Goal: Task Accomplishment & Management: Use online tool/utility

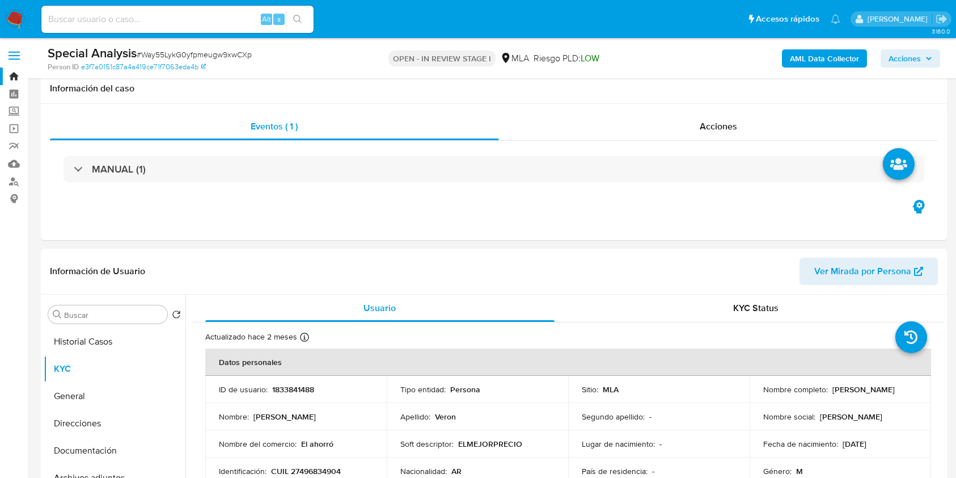
select select "10"
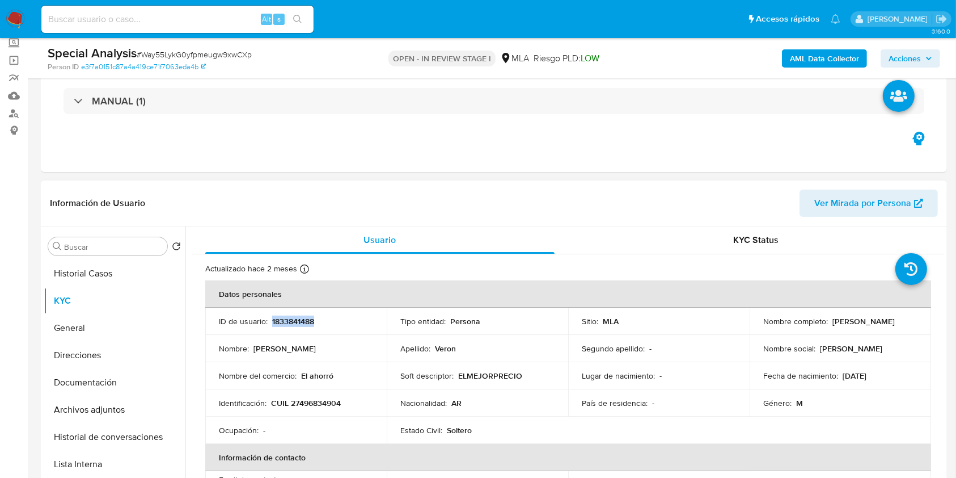
scroll to position [75, 0]
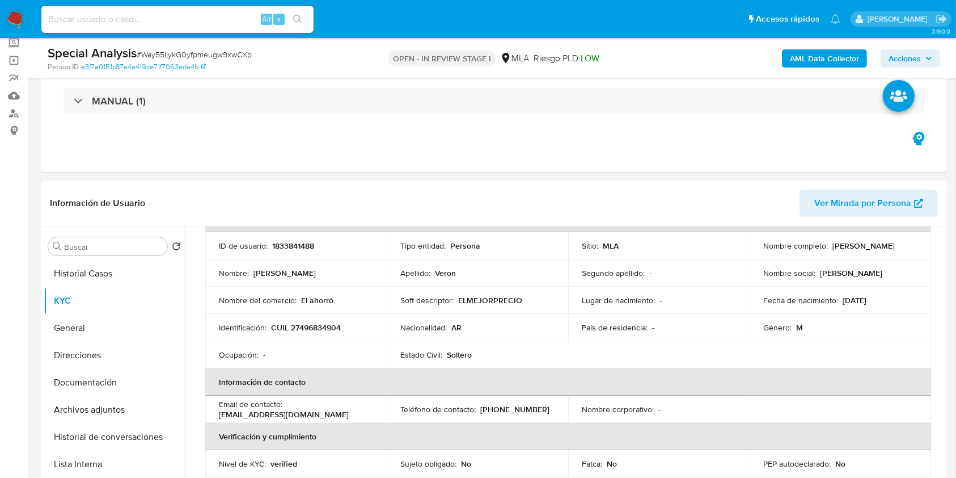
click at [318, 329] on p "CUIL 27496834904" at bounding box center [306, 327] width 70 height 10
copy p "27496834904"
drag, startPoint x: 829, startPoint y: 246, endPoint x: 903, endPoint y: 243, distance: 74.4
click at [903, 243] on div "Nombre completo : David Marcelo Veron" at bounding box center [841, 246] width 154 height 10
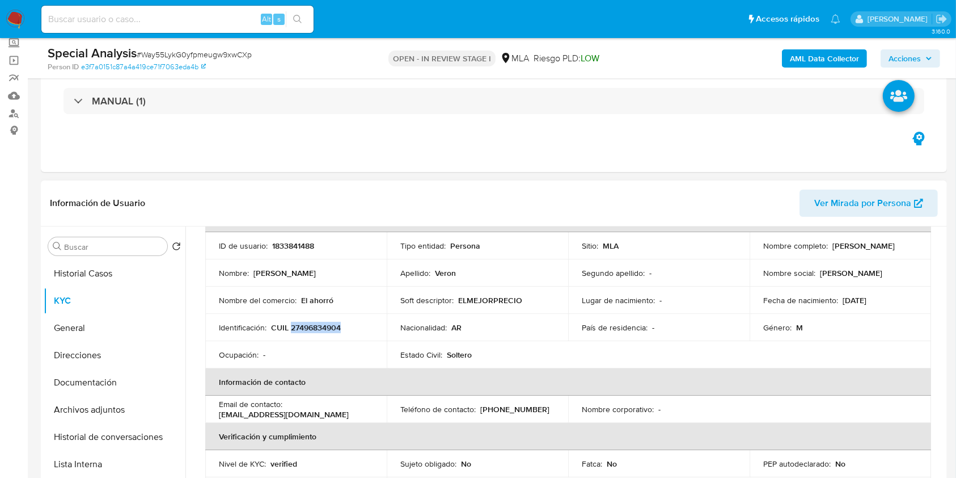
copy p "David Marcelo Veron"
click at [318, 329] on p "CUIL 27496834904" at bounding box center [306, 327] width 70 height 10
click at [318, 328] on p "CUIL 27496834904" at bounding box center [306, 327] width 70 height 10
click at [328, 322] on p "CUIL 27496834904" at bounding box center [306, 327] width 70 height 10
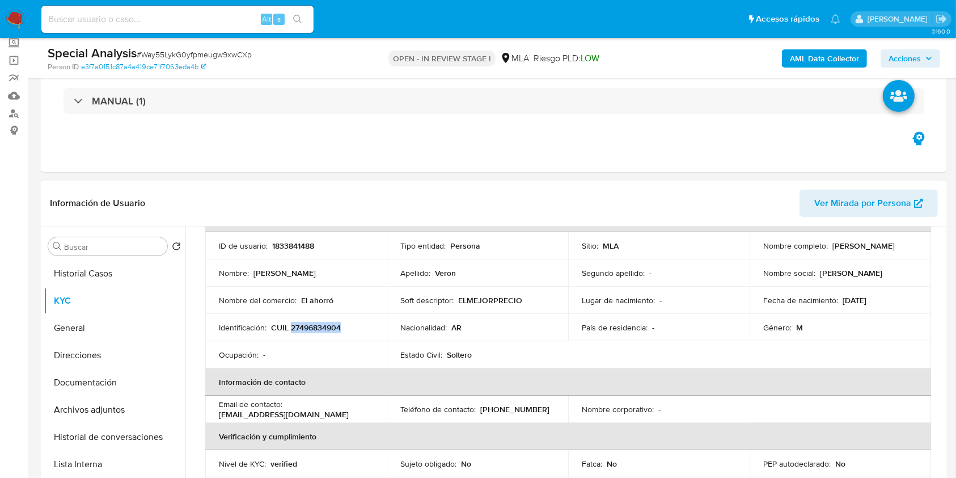
click at [328, 322] on p "CUIL 27496834904" at bounding box center [306, 327] width 70 height 10
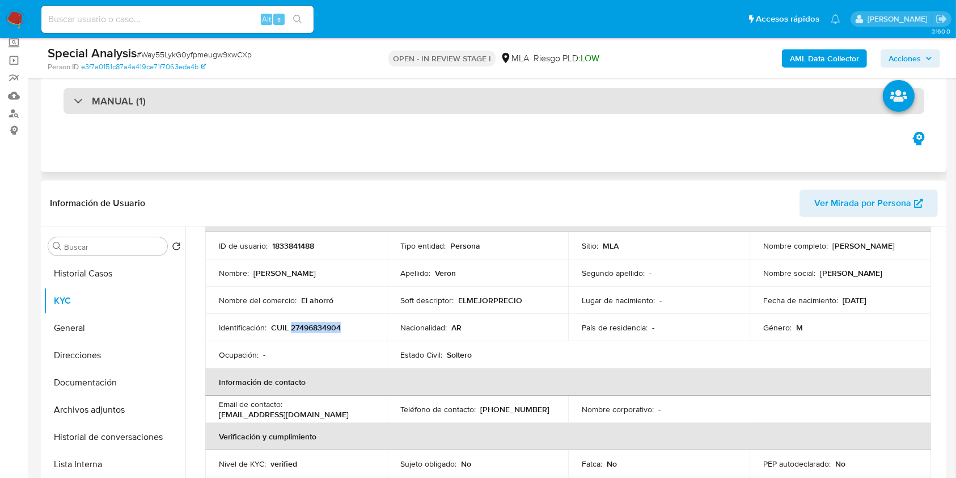
copy p "27496834904"
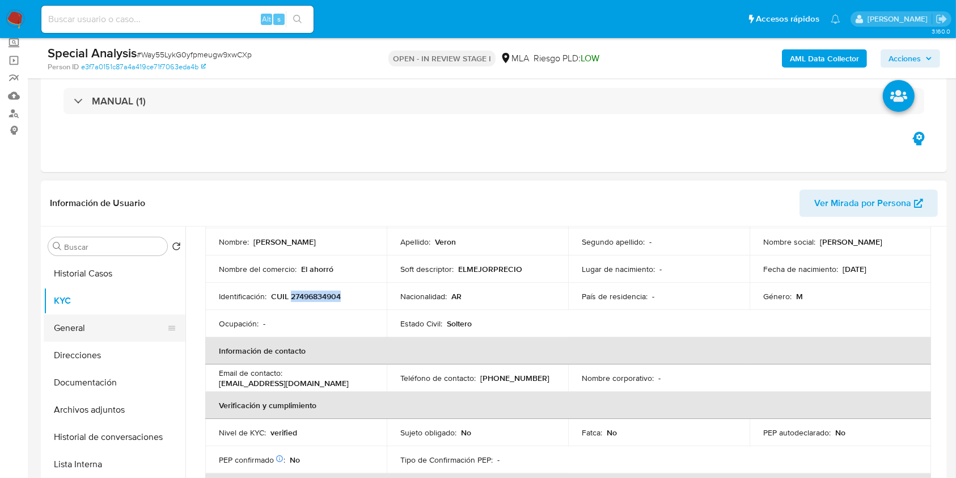
scroll to position [151, 0]
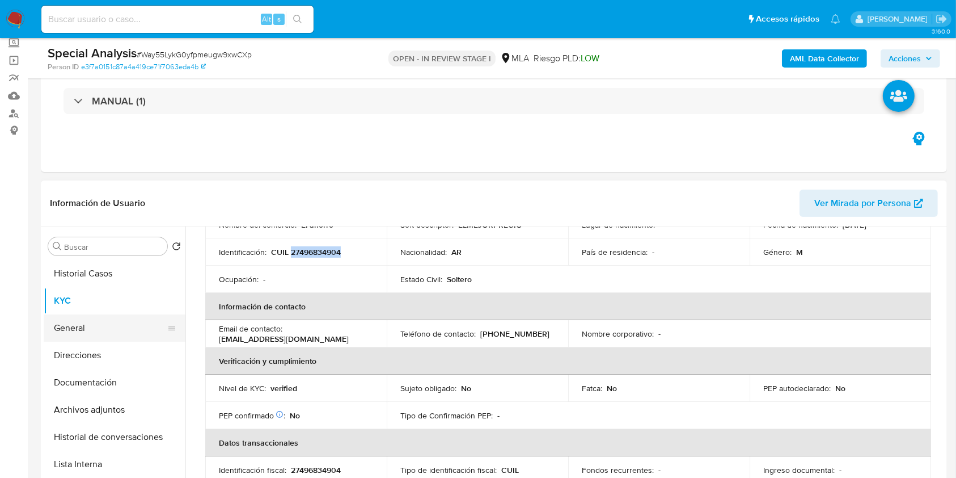
click at [81, 327] on button "General" at bounding box center [110, 327] width 133 height 27
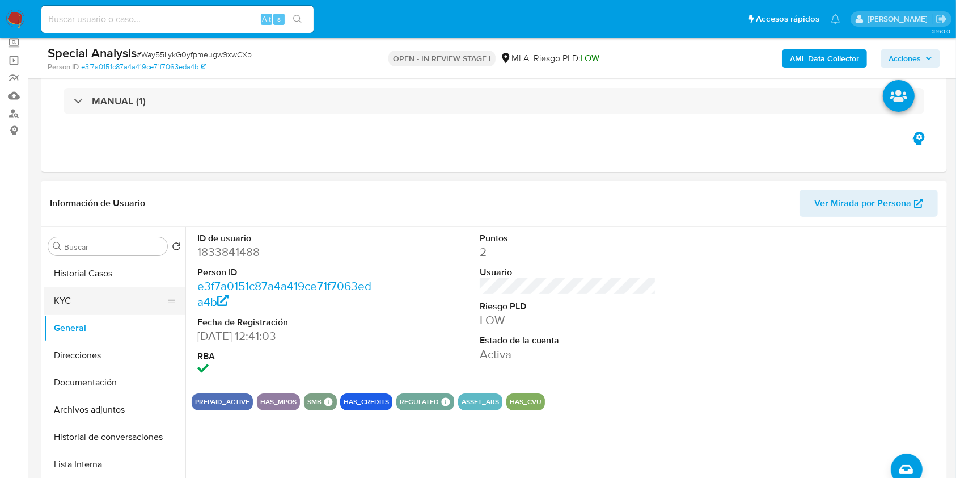
click at [108, 289] on button "KYC" at bounding box center [110, 300] width 133 height 27
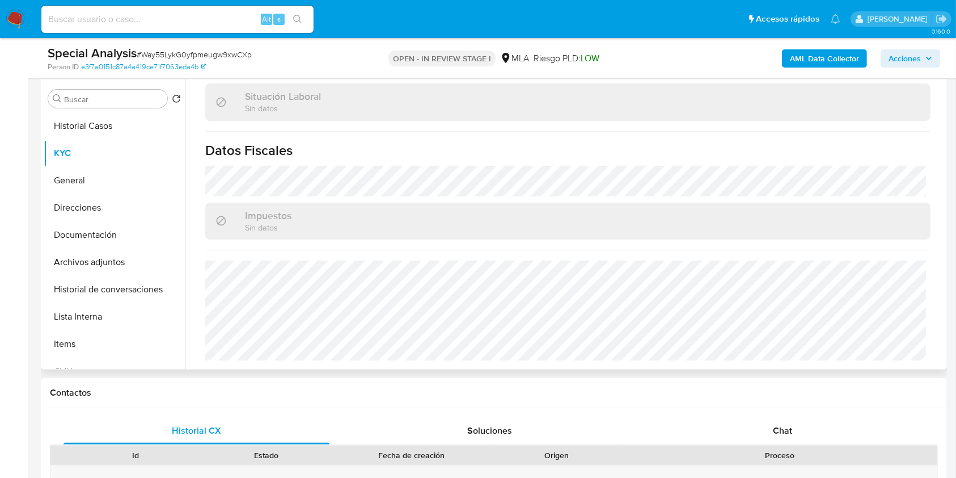
scroll to position [220, 0]
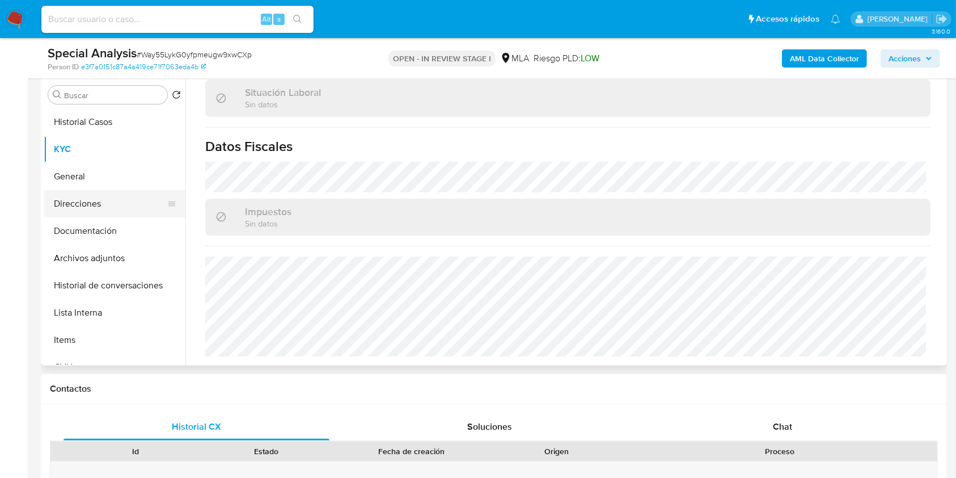
click at [91, 207] on button "Direcciones" at bounding box center [110, 203] width 133 height 27
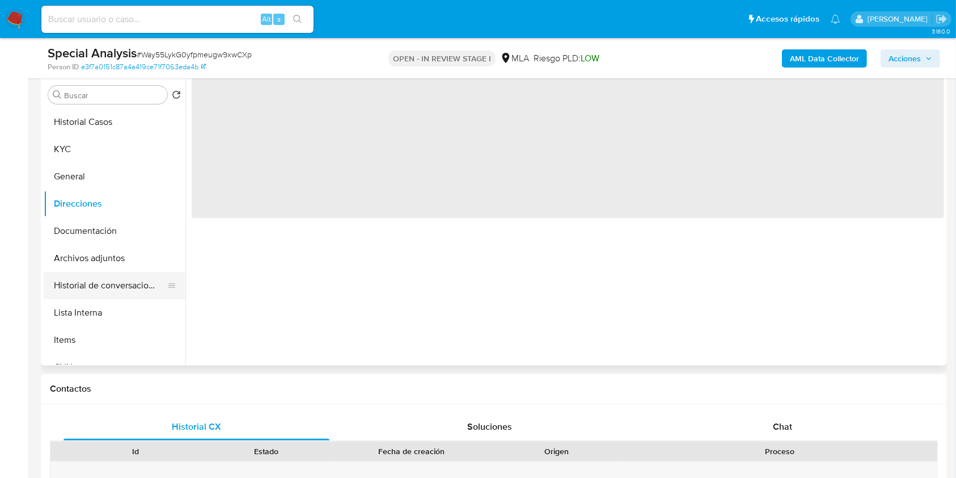
scroll to position [0, 0]
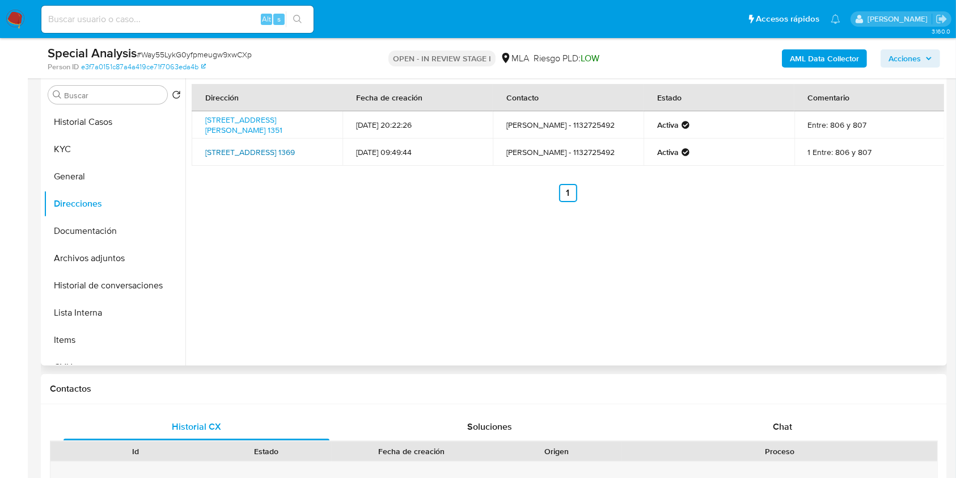
drag, startPoint x: 305, startPoint y: 155, endPoint x: 206, endPoint y: 151, distance: 98.8
click at [206, 151] on td "Calle 892 1369, Quilmes Oeste, Buenos Aires, 1879, Argentina 1369" at bounding box center [267, 151] width 151 height 27
copy link "Calle 892 1369, Quilmes Oeste, Buenos Aires, 1879, Argentina 1369"
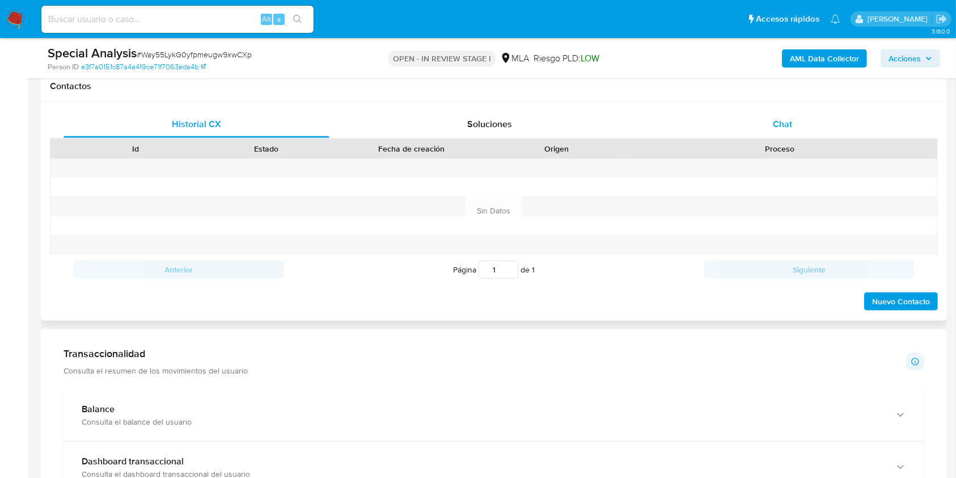
click at [785, 129] on span "Chat" at bounding box center [782, 123] width 19 height 13
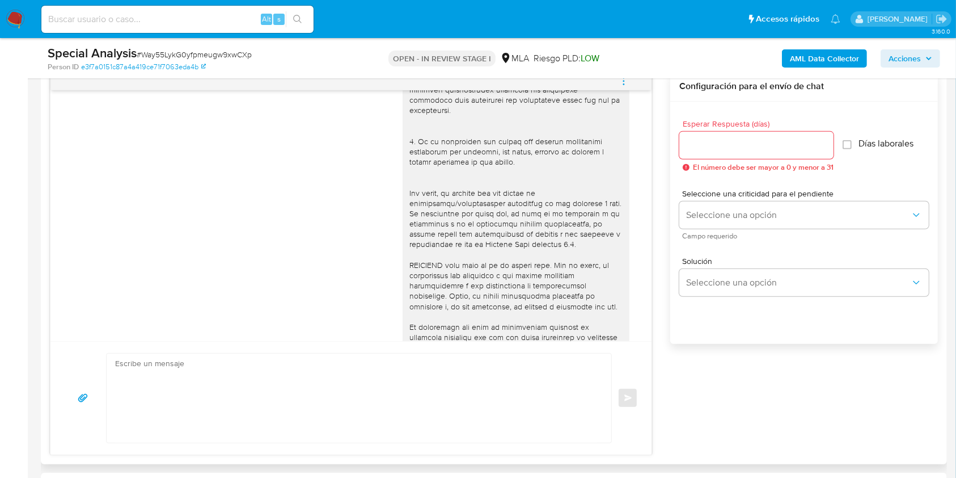
scroll to position [402, 0]
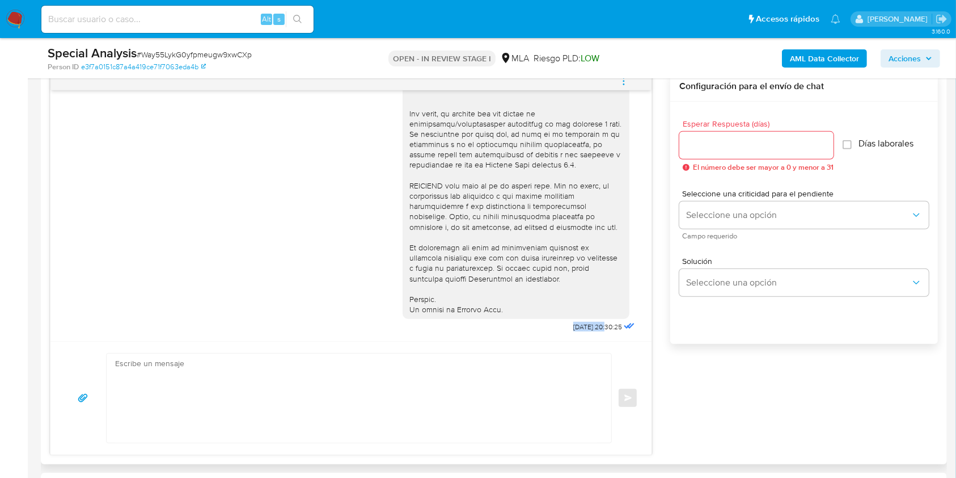
drag, startPoint x: 546, startPoint y: 323, endPoint x: 606, endPoint y: 331, distance: 60.7
click at [584, 328] on div "12/09/2025 20:30:25" at bounding box center [520, 24] width 235 height 621
copy span "12/09/2025"
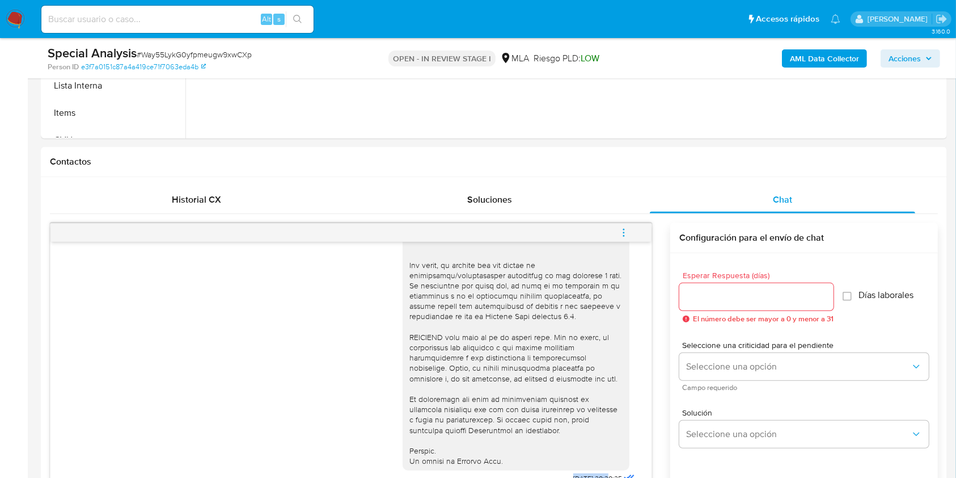
click at [629, 239] on span "menu-action" at bounding box center [624, 232] width 10 height 27
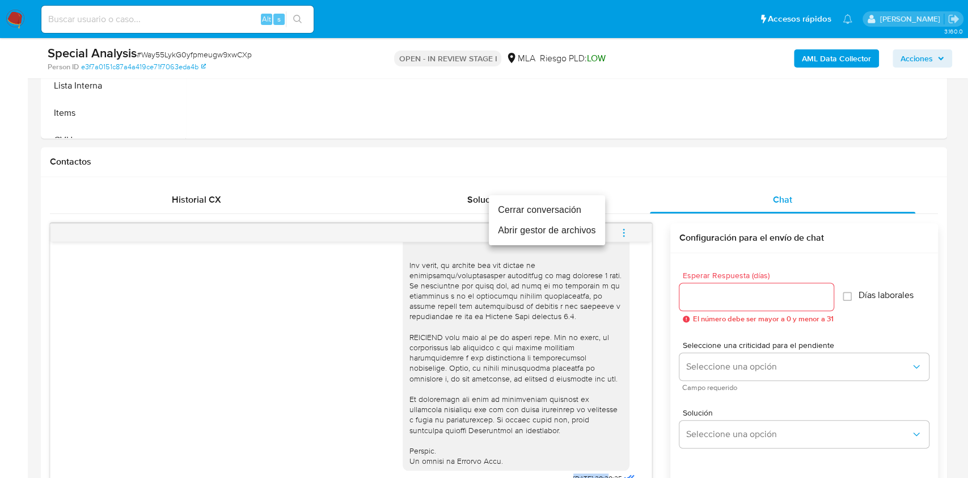
click at [530, 211] on li "Cerrar conversación" at bounding box center [547, 210] width 116 height 20
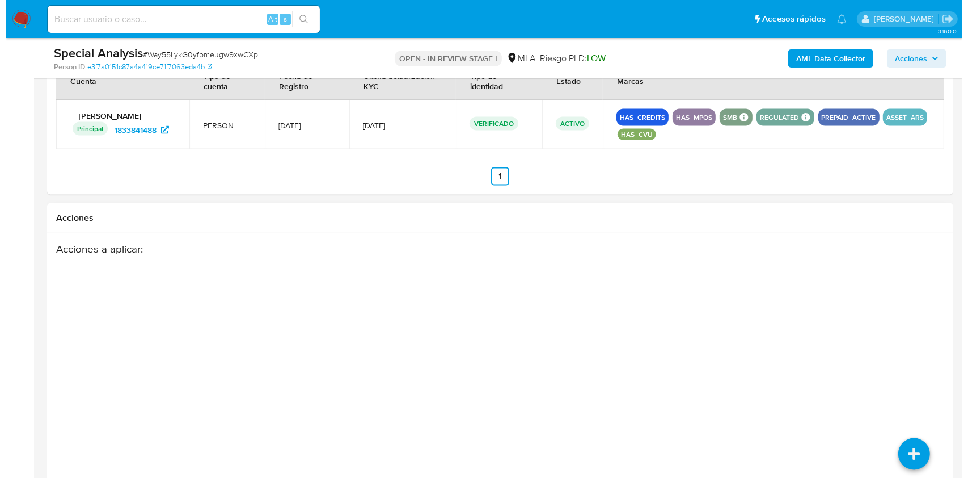
scroll to position [1684, 0]
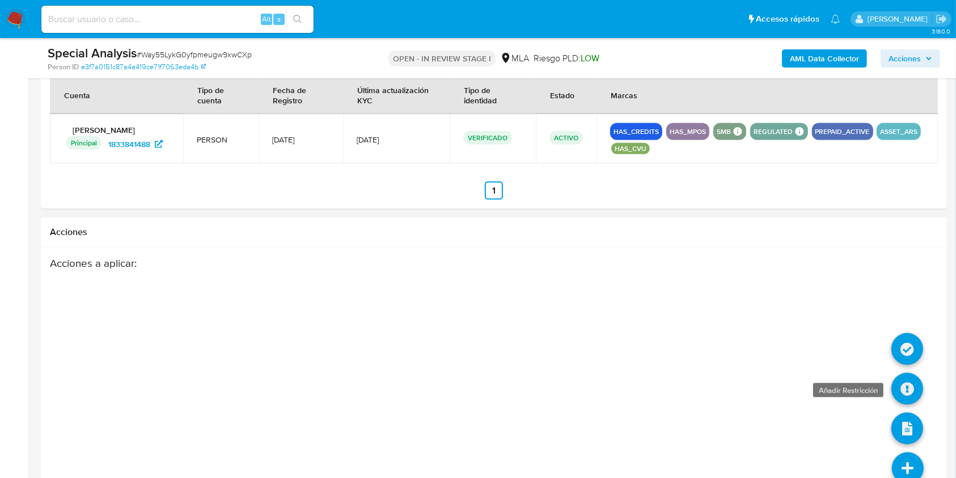
click at [899, 382] on icon at bounding box center [908, 389] width 32 height 32
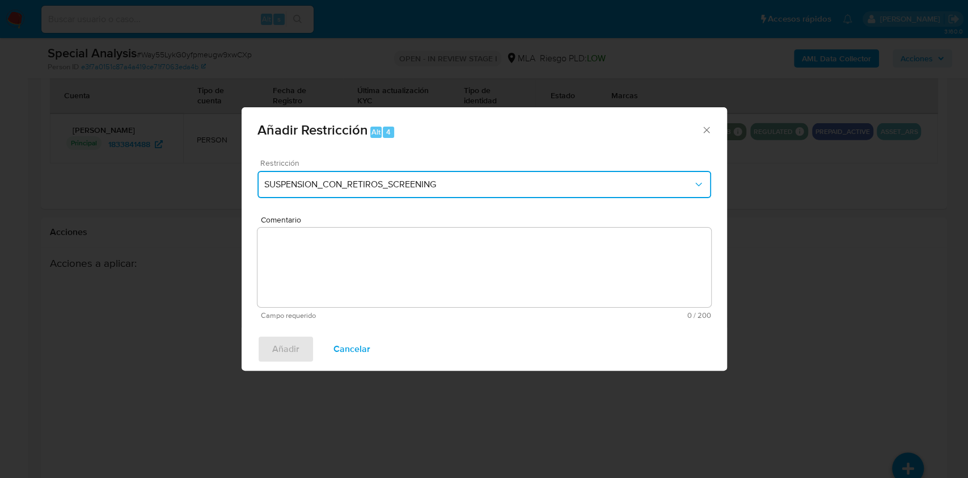
click at [315, 176] on button "SUSPENSION_CON_RETIROS_SCREENING" at bounding box center [485, 184] width 454 height 27
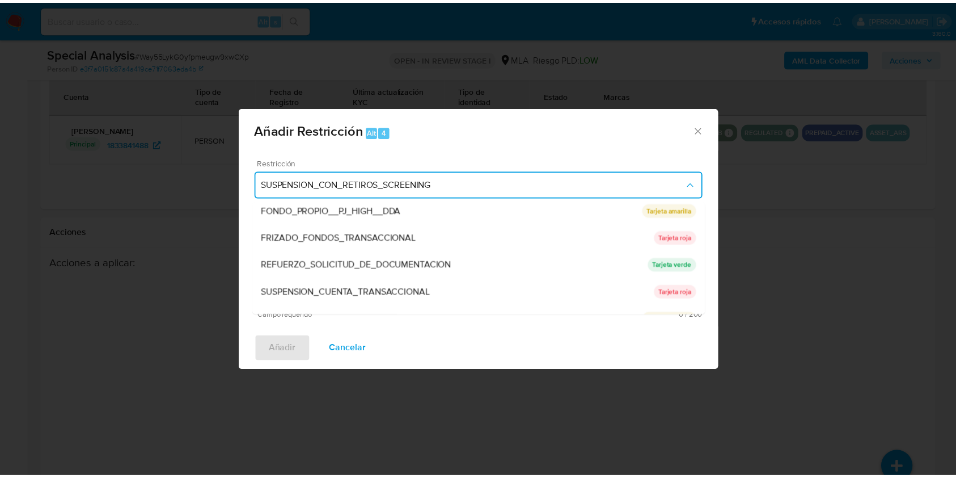
scroll to position [241, 0]
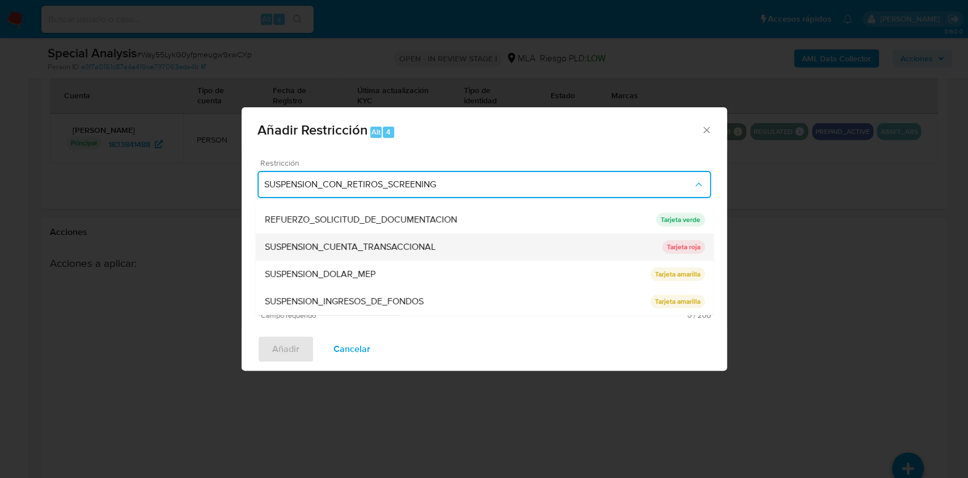
click at [381, 248] on span "SUSPENSION_CUENTA_TRANSACCIONAL" at bounding box center [349, 246] width 171 height 11
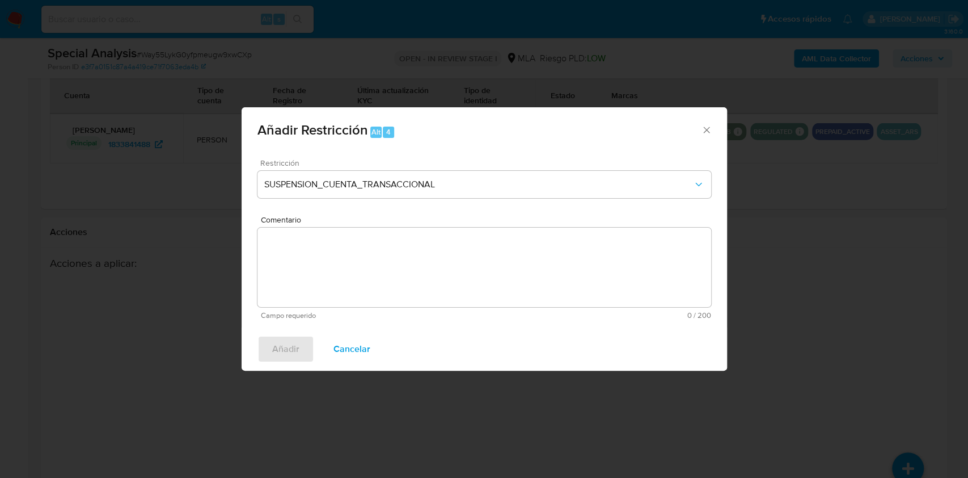
click at [425, 252] on textarea "Comentario" at bounding box center [485, 266] width 454 height 79
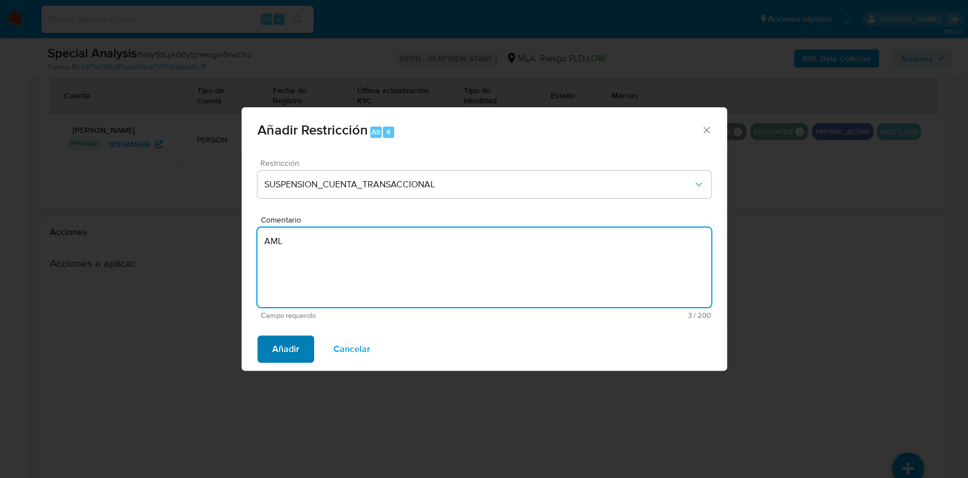
type textarea "AML"
click at [300, 347] on button "Añadir" at bounding box center [286, 348] width 57 height 27
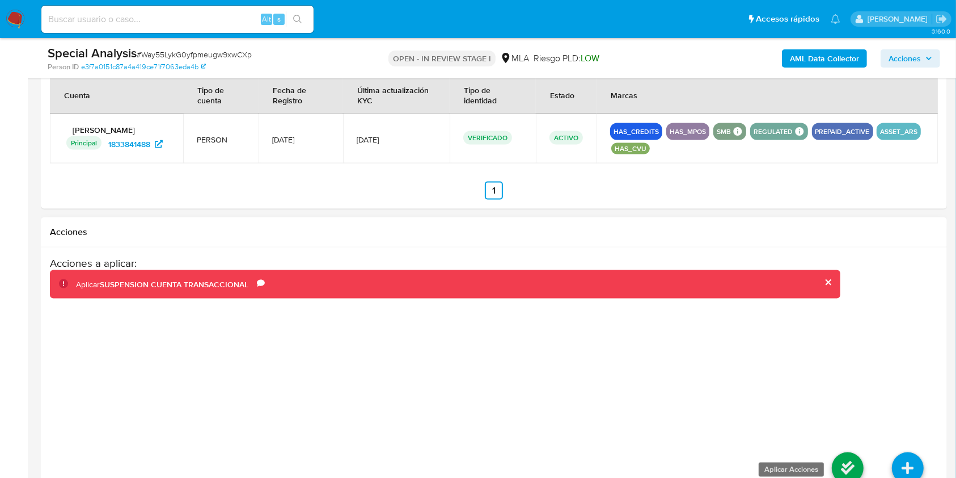
click at [836, 464] on icon at bounding box center [848, 468] width 32 height 32
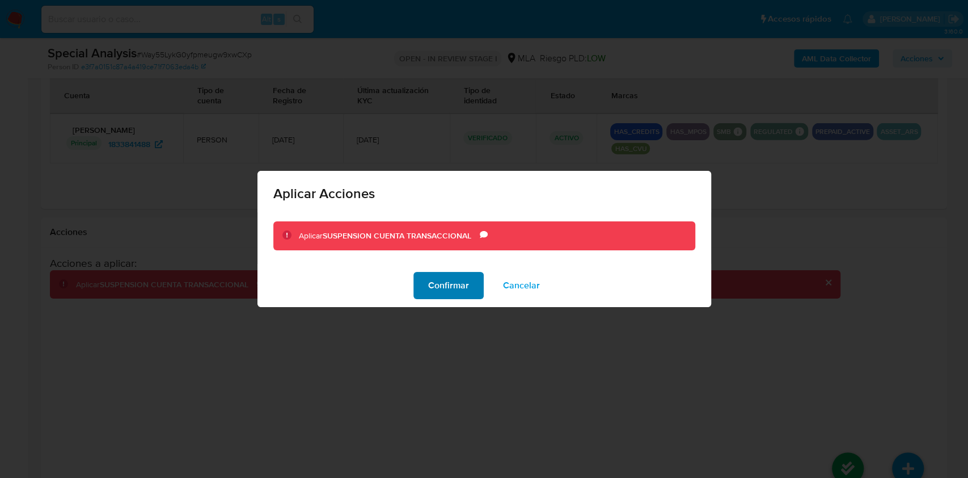
click at [440, 284] on span "Confirmar" at bounding box center [448, 285] width 41 height 25
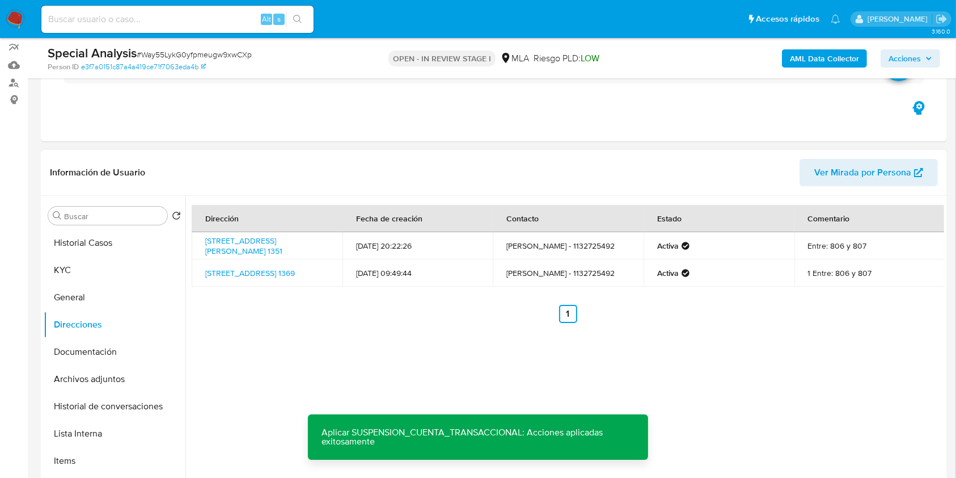
scroll to position [95, 0]
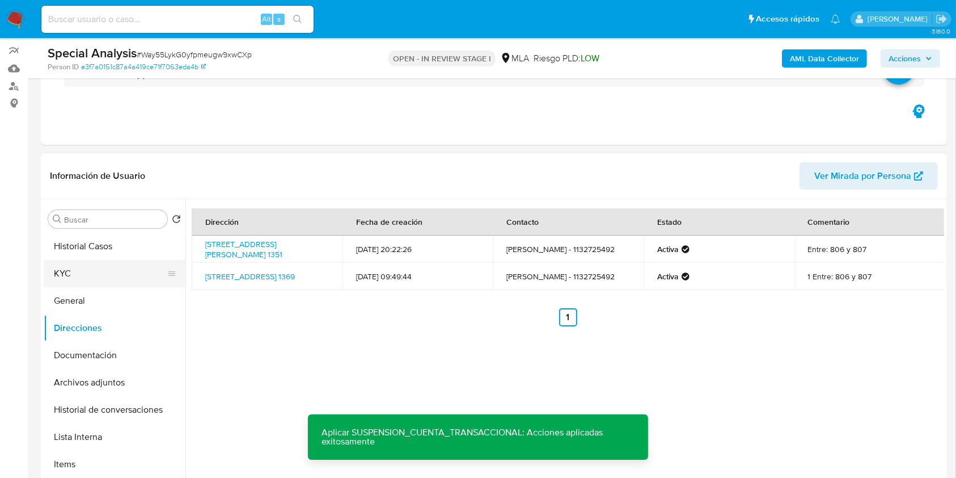
click at [100, 271] on button "KYC" at bounding box center [110, 273] width 133 height 27
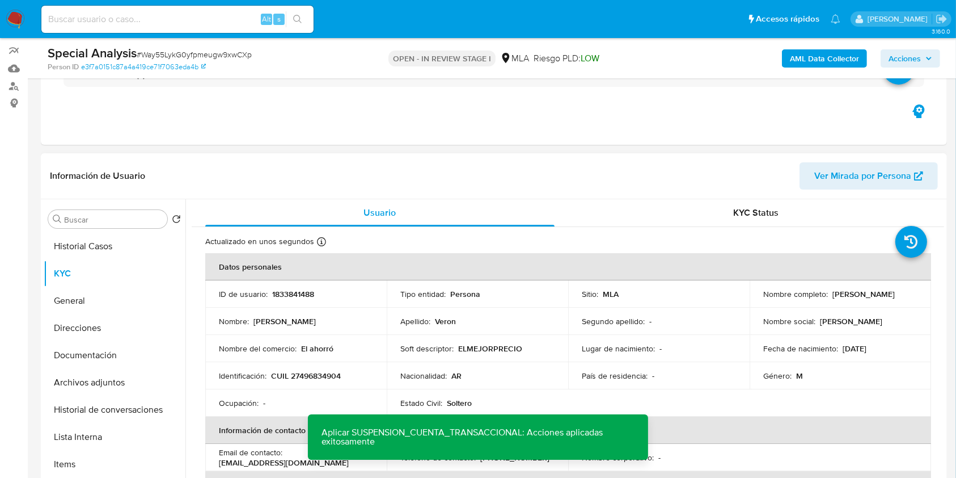
click at [287, 291] on p "1833841488" at bounding box center [293, 294] width 42 height 10
copy p "1833841488"
click at [176, 50] on span "# Way55LykG0yfpmeugw9xwCXp" at bounding box center [194, 54] width 115 height 11
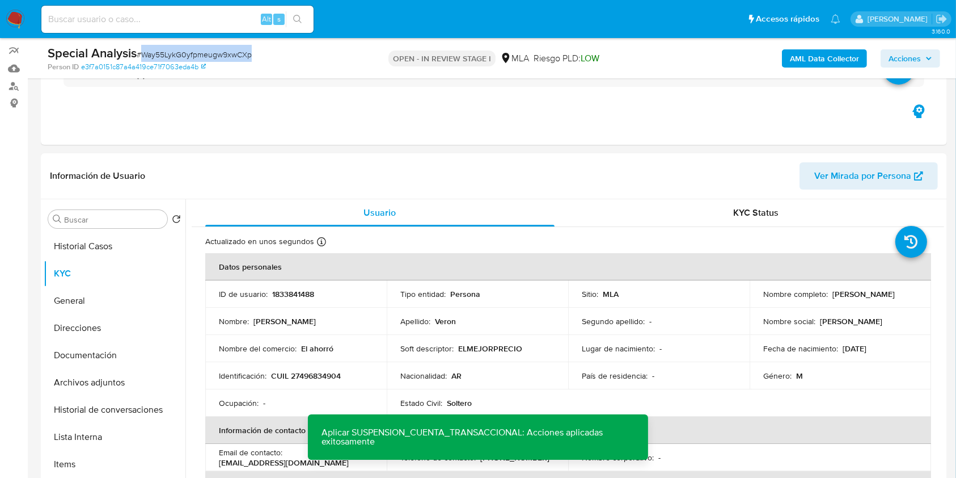
copy span "Way55LykG0yfpmeugw9xwCXp"
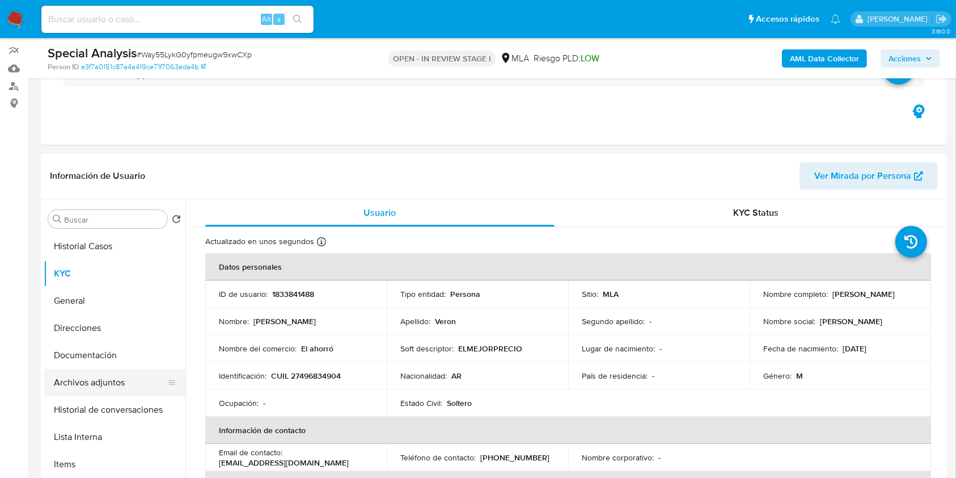
click at [103, 388] on button "Archivos adjuntos" at bounding box center [110, 382] width 133 height 27
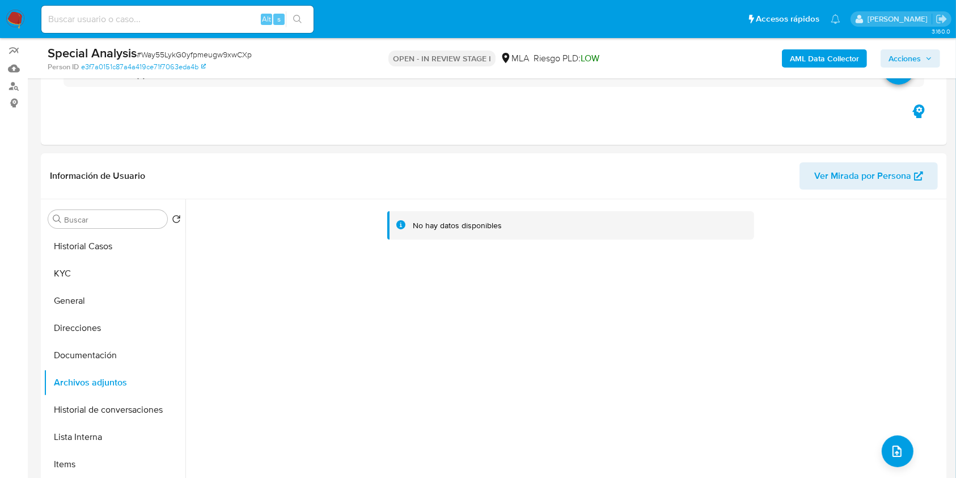
click at [840, 57] on b "AML Data Collector" at bounding box center [824, 58] width 69 height 18
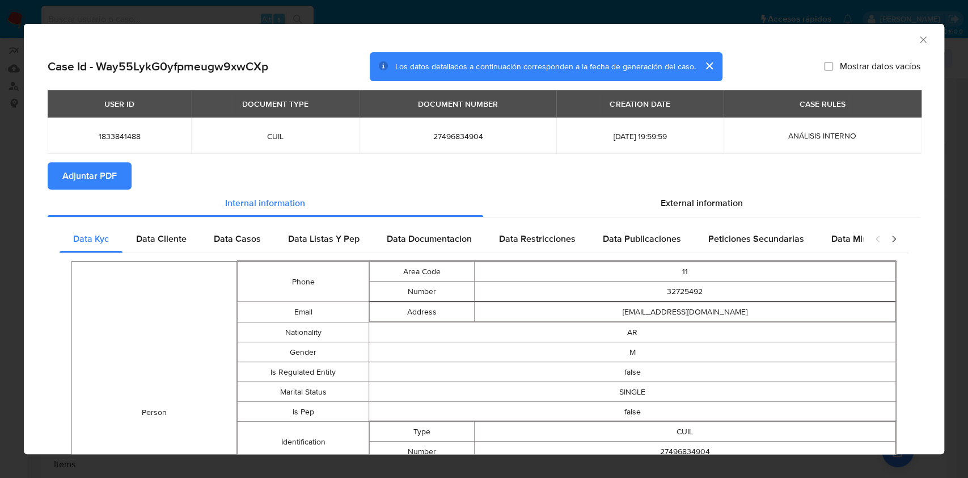
click at [114, 172] on span "Adjuntar PDF" at bounding box center [89, 175] width 54 height 25
click at [918, 36] on icon "Cerrar ventana" at bounding box center [923, 39] width 11 height 11
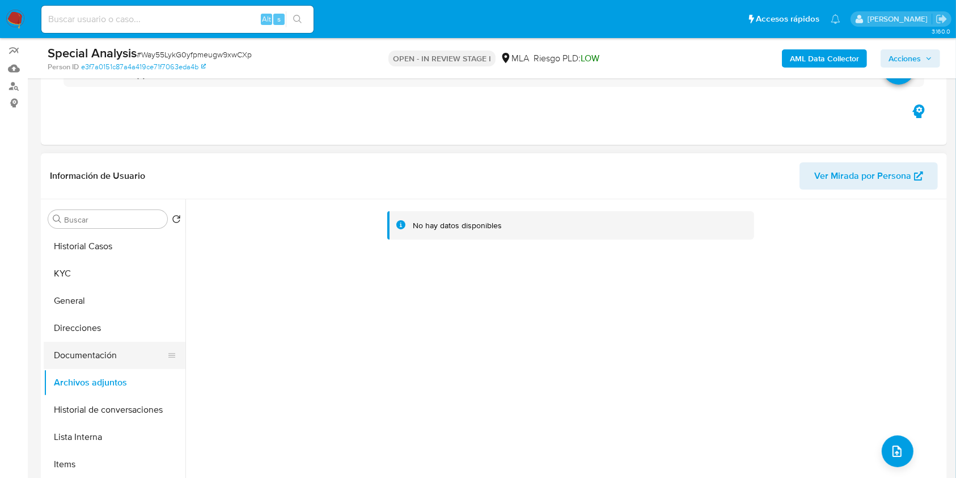
click at [130, 353] on button "Documentación" at bounding box center [110, 355] width 133 height 27
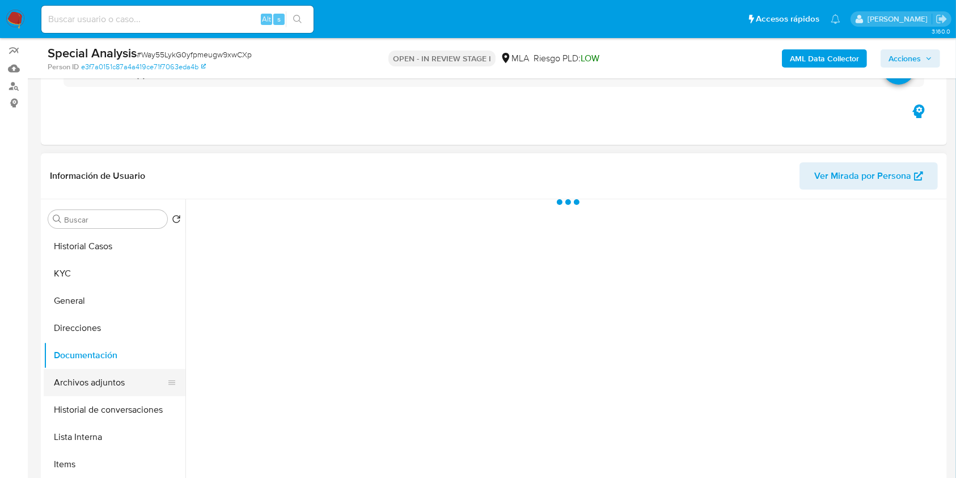
click at [117, 382] on button "Archivos adjuntos" at bounding box center [110, 382] width 133 height 27
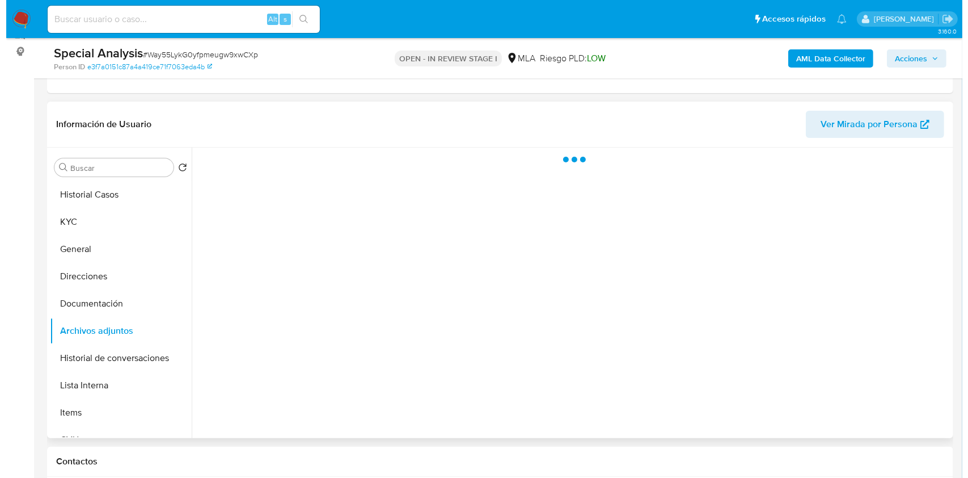
scroll to position [171, 0]
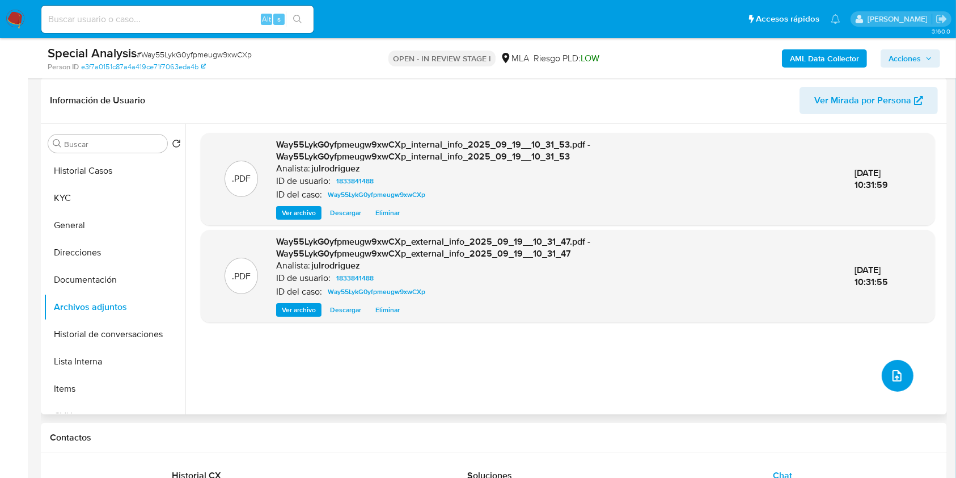
click at [895, 370] on icon "upload-file" at bounding box center [898, 376] width 14 height 14
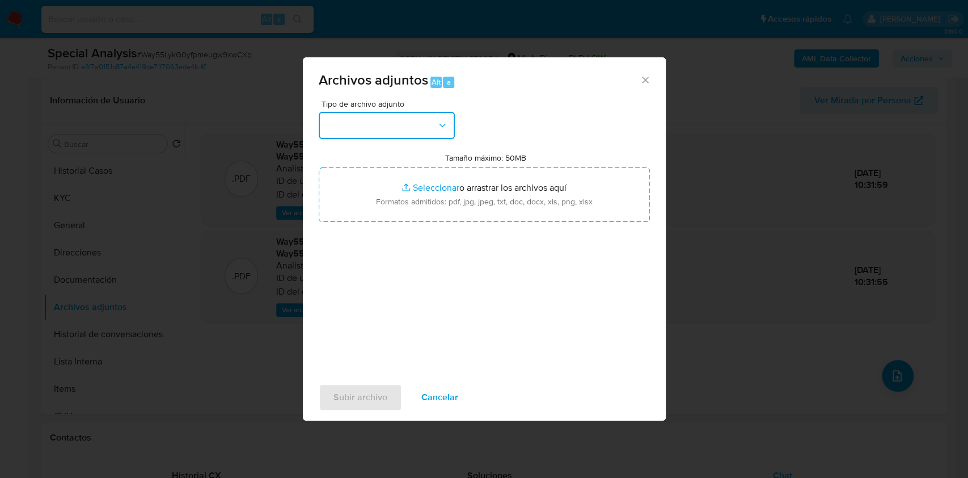
click at [414, 120] on button "button" at bounding box center [387, 125] width 136 height 27
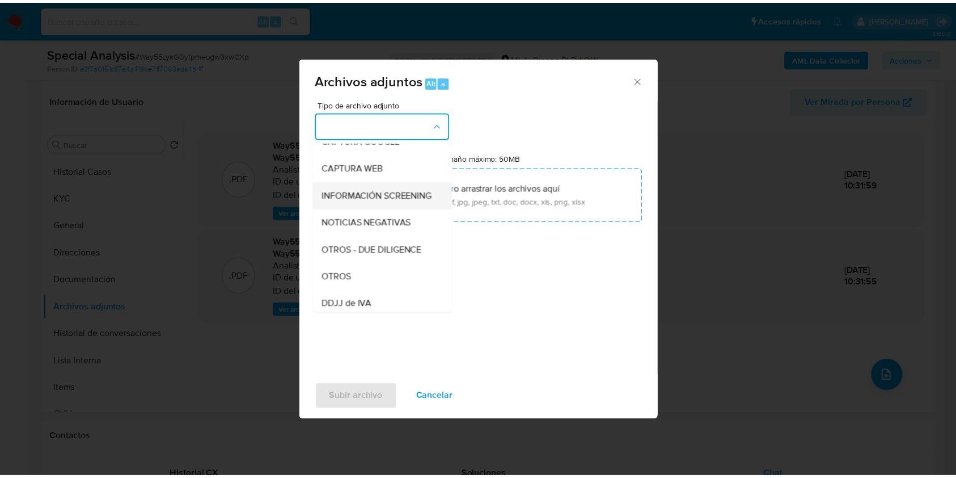
scroll to position [151, 0]
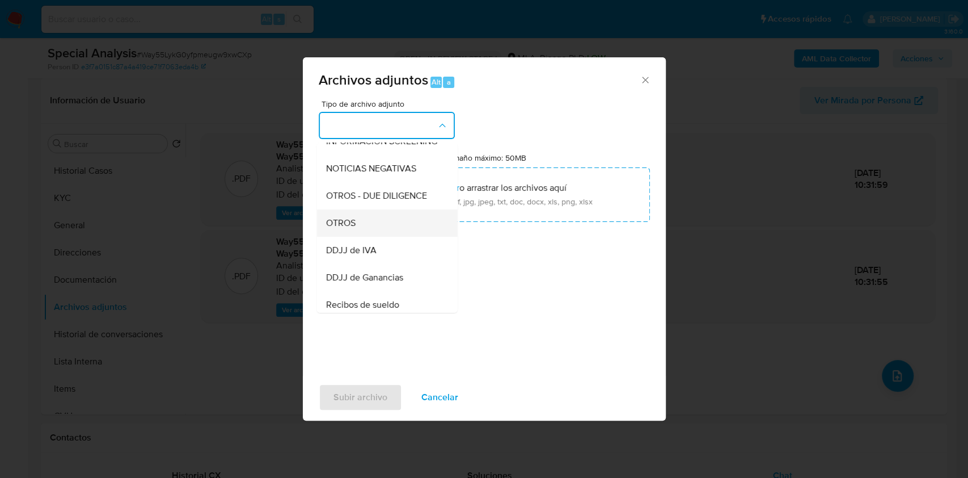
click at [371, 226] on div "OTROS" at bounding box center [384, 222] width 116 height 27
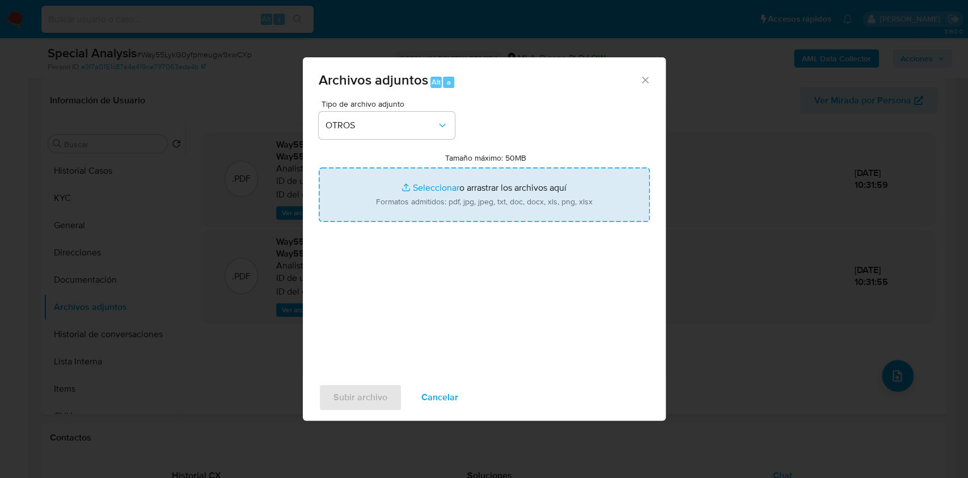
click at [497, 191] on input "Tamaño máximo: 50MB Seleccionar archivos" at bounding box center [484, 194] width 331 height 54
type input "C:\fakepath\David Marcelo Veron - NOSIS - AGOSTO 2025.pdf"
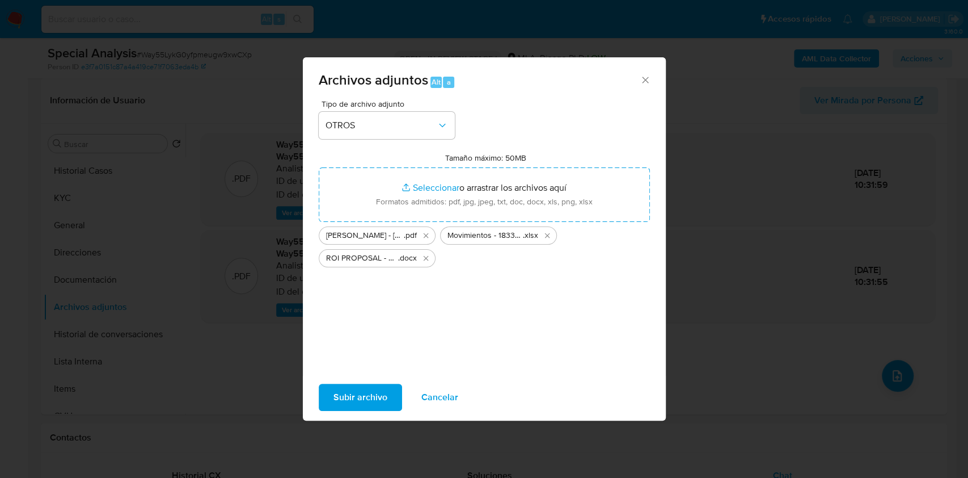
click at [352, 393] on span "Subir archivo" at bounding box center [361, 397] width 54 height 25
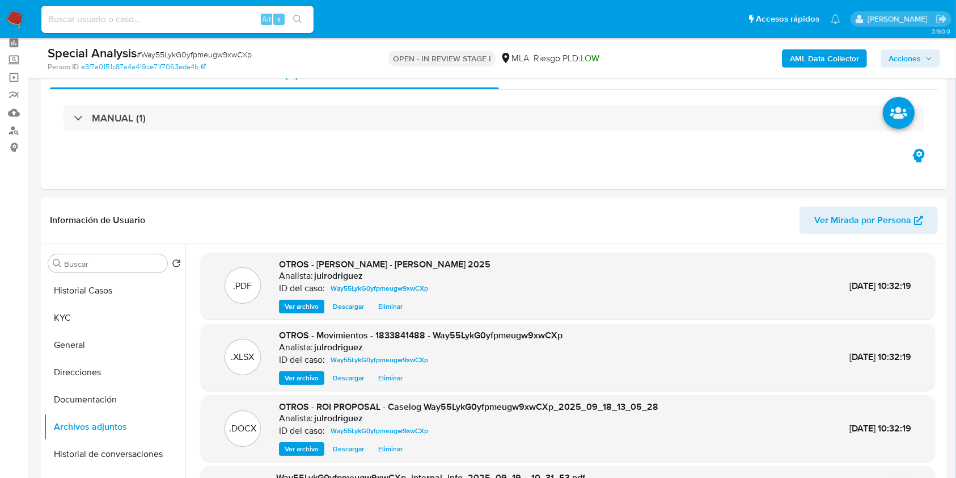
scroll to position [19, 0]
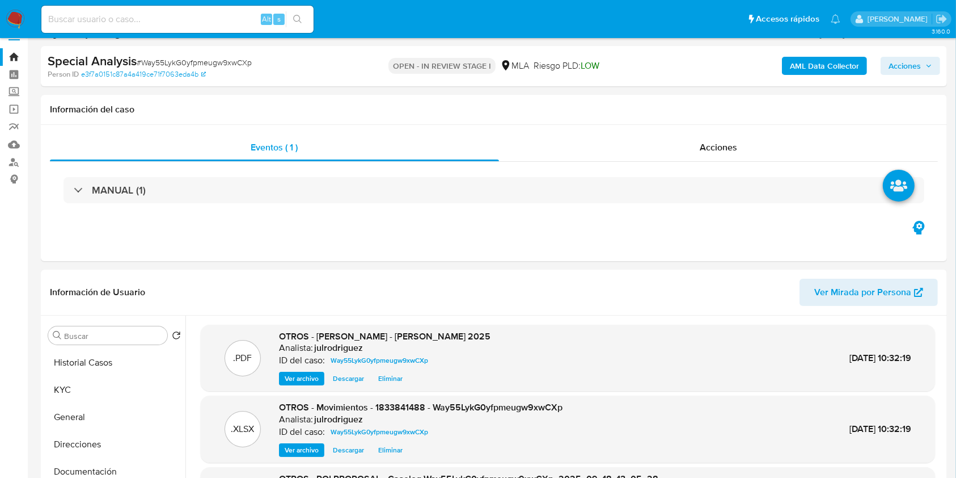
click at [890, 58] on span "Acciones" at bounding box center [905, 66] width 32 height 18
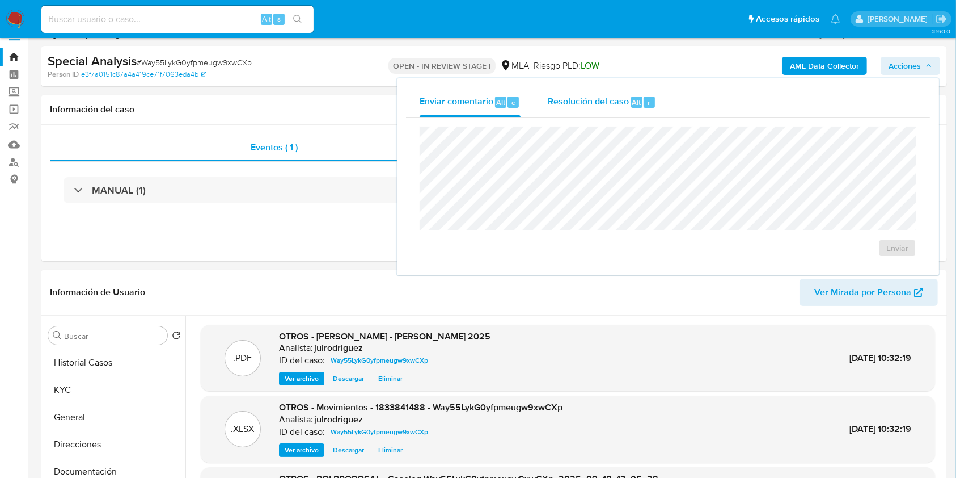
click at [610, 93] on div "Resolución del caso Alt r" at bounding box center [602, 101] width 108 height 29
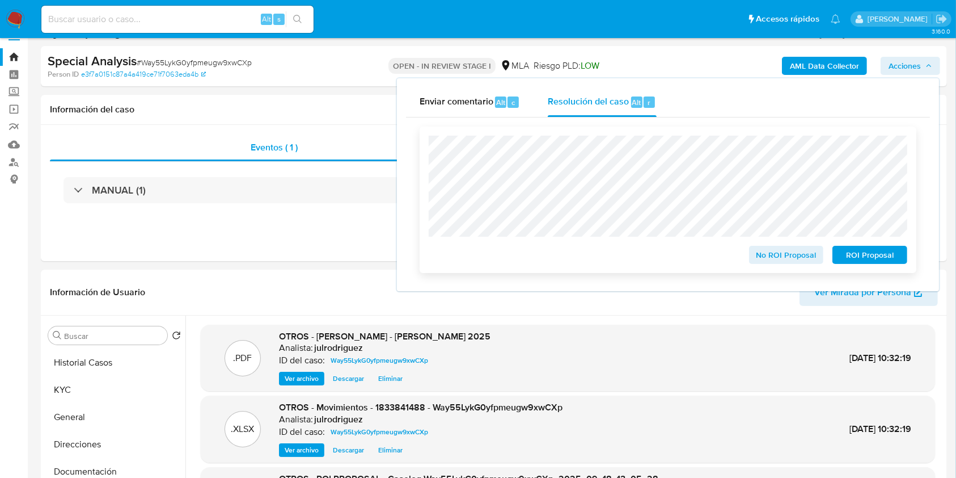
click at [865, 256] on span "ROI Proposal" at bounding box center [870, 255] width 59 height 16
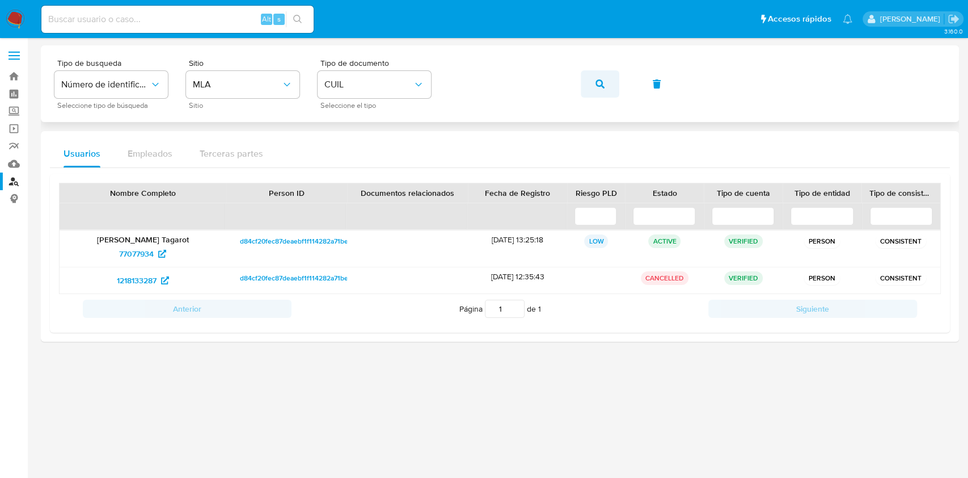
click at [598, 85] on icon "button" at bounding box center [600, 83] width 9 height 9
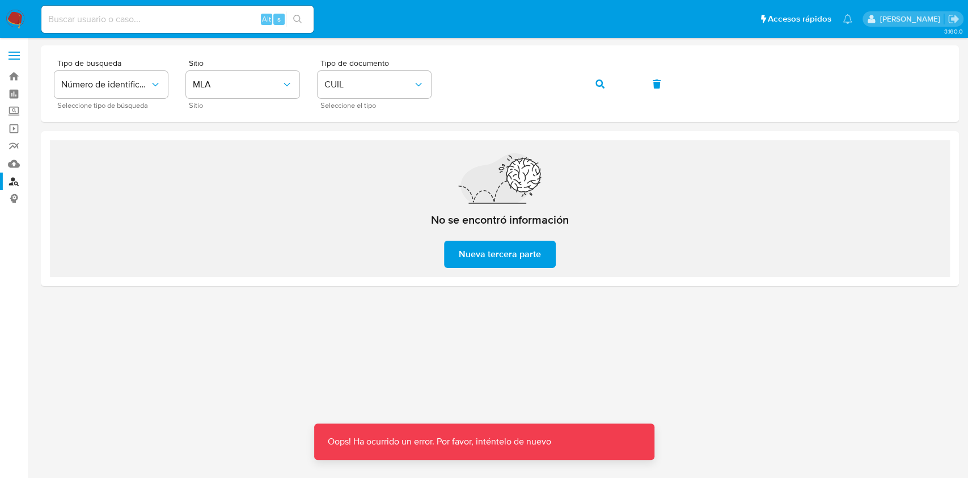
click at [481, 252] on span "Nueva tercera parte" at bounding box center [500, 254] width 82 height 25
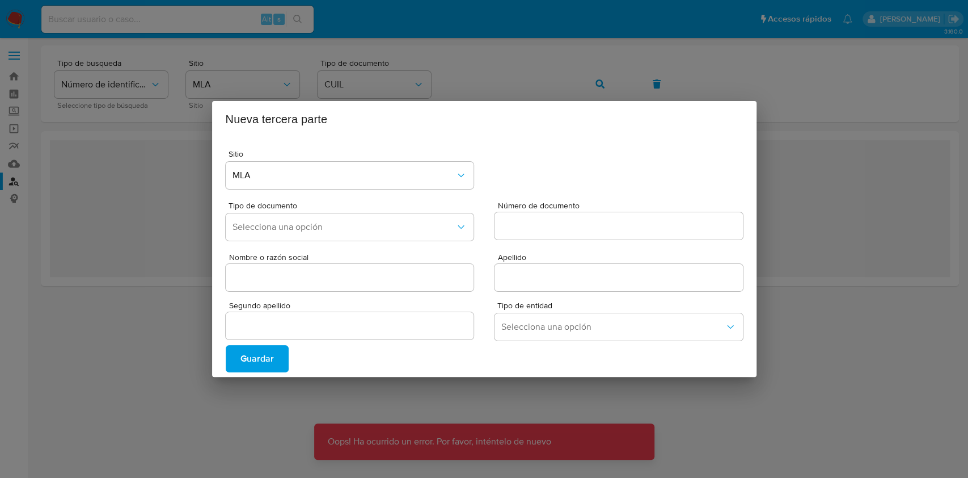
click at [283, 397] on div "Nueva tercera parte Sitio MLA Tipo de documento Selecciona una opción Número de…" at bounding box center [484, 239] width 968 height 478
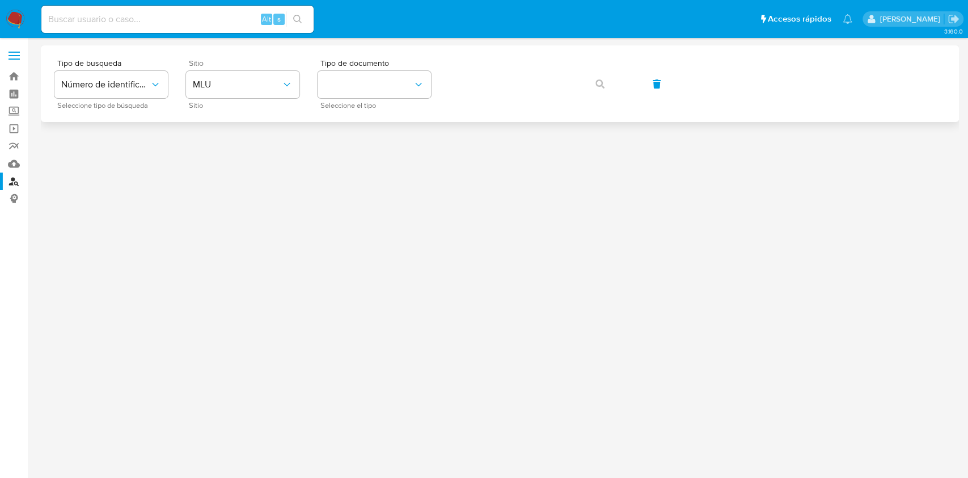
click at [235, 106] on span "Sitio" at bounding box center [245, 106] width 113 height 6
click at [230, 91] on button "MLU" at bounding box center [242, 84] width 113 height 27
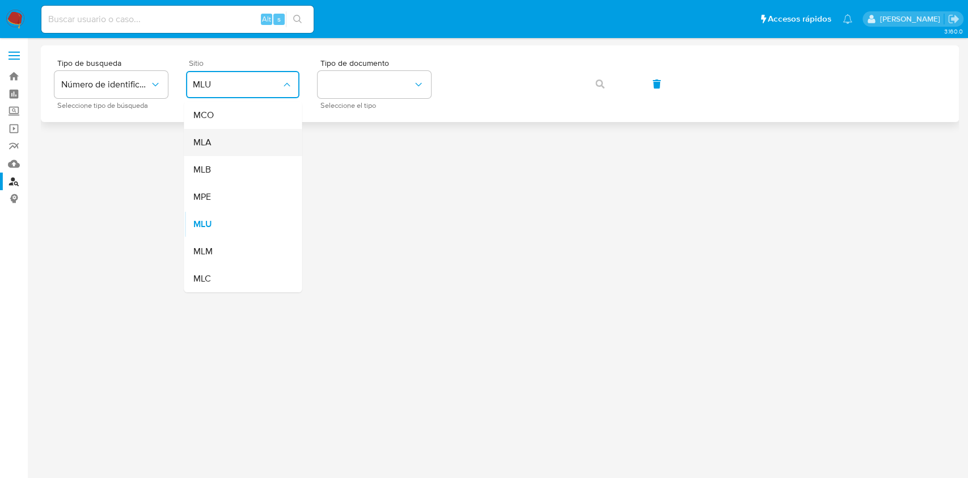
click at [224, 144] on div "MLA" at bounding box center [239, 142] width 93 height 27
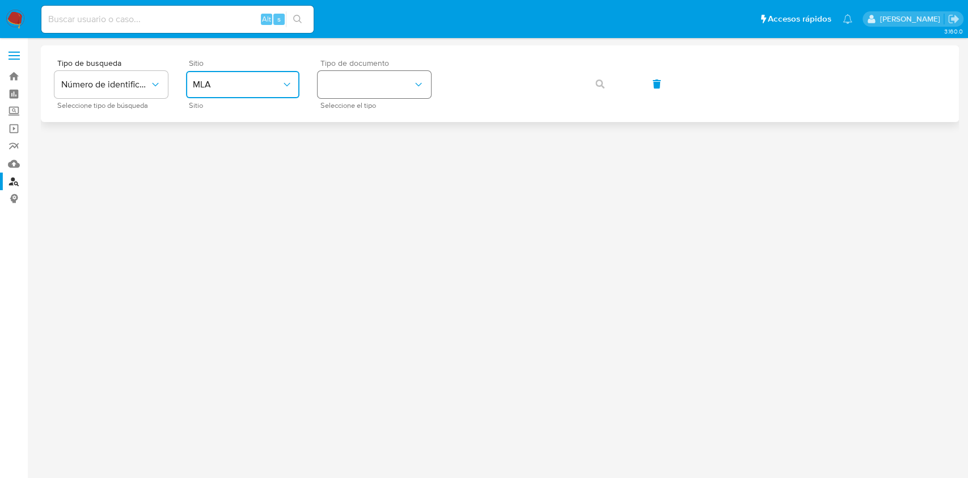
click at [387, 87] on button "identificationType" at bounding box center [374, 84] width 113 height 27
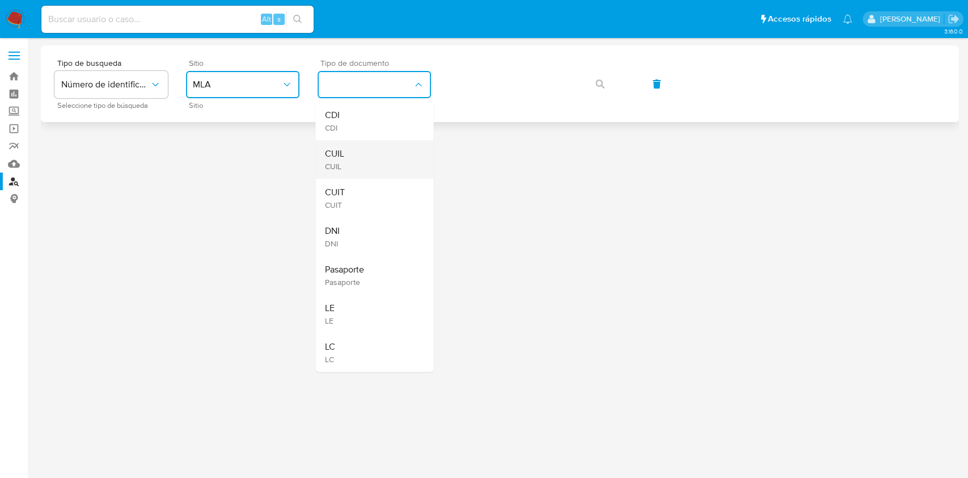
click at [346, 146] on div "CUIL CUIL" at bounding box center [370, 159] width 93 height 39
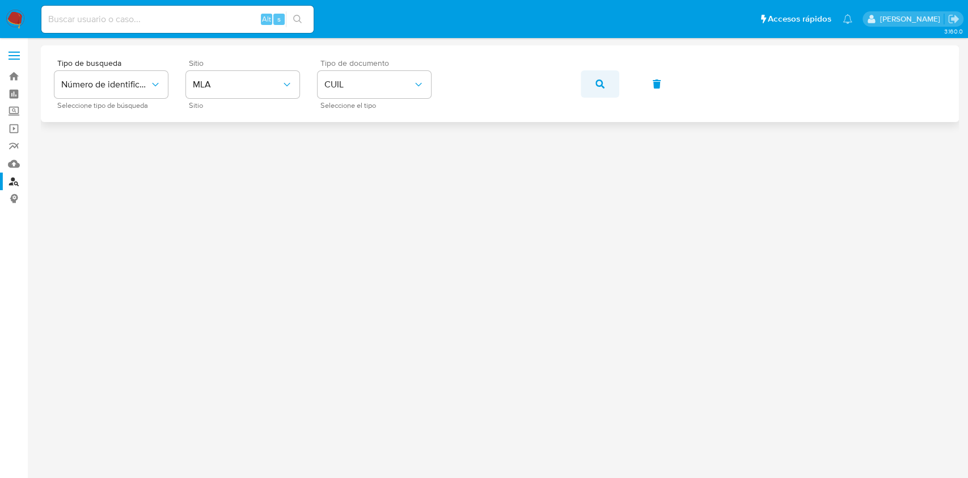
click at [599, 82] on icon "button" at bounding box center [600, 83] width 9 height 9
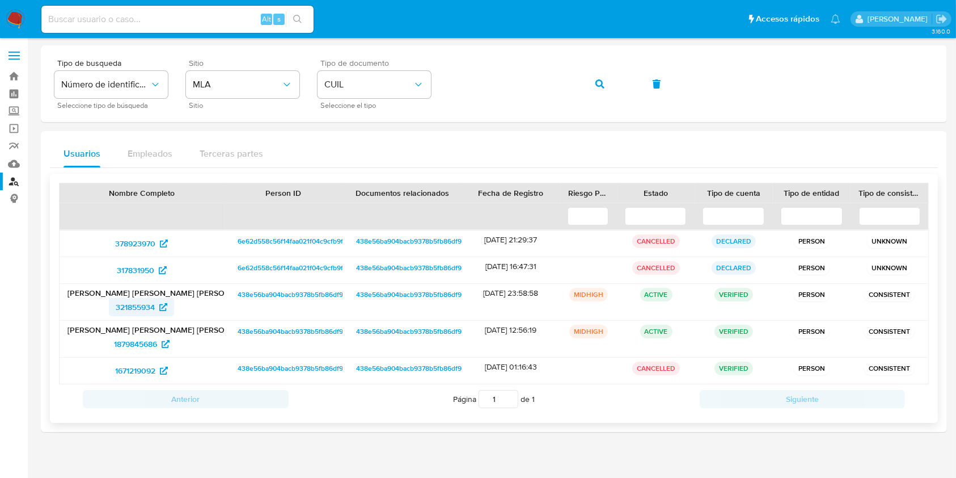
click at [155, 301] on span "321855934" at bounding box center [135, 307] width 39 height 18
click at [592, 88] on button "button" at bounding box center [600, 83] width 39 height 27
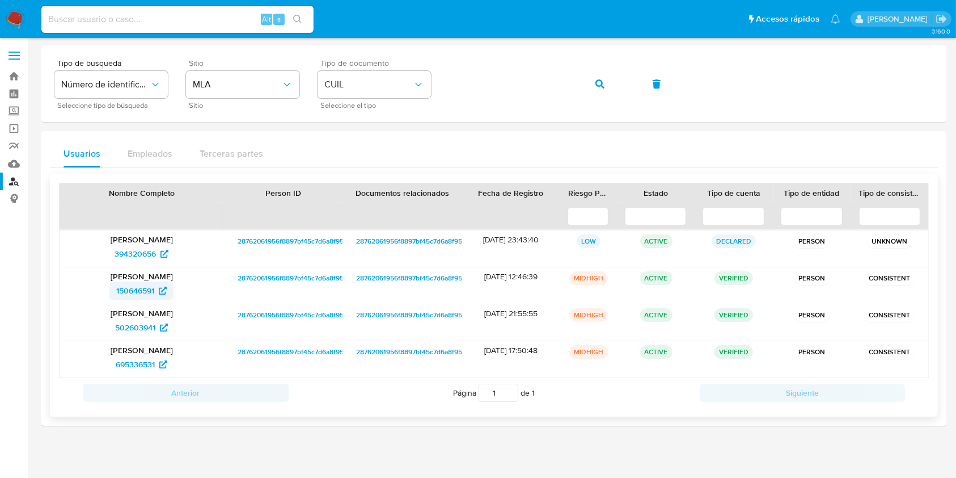
click at [127, 288] on span "150646591" at bounding box center [135, 290] width 38 height 18
click at [604, 77] on span "button" at bounding box center [600, 83] width 9 height 25
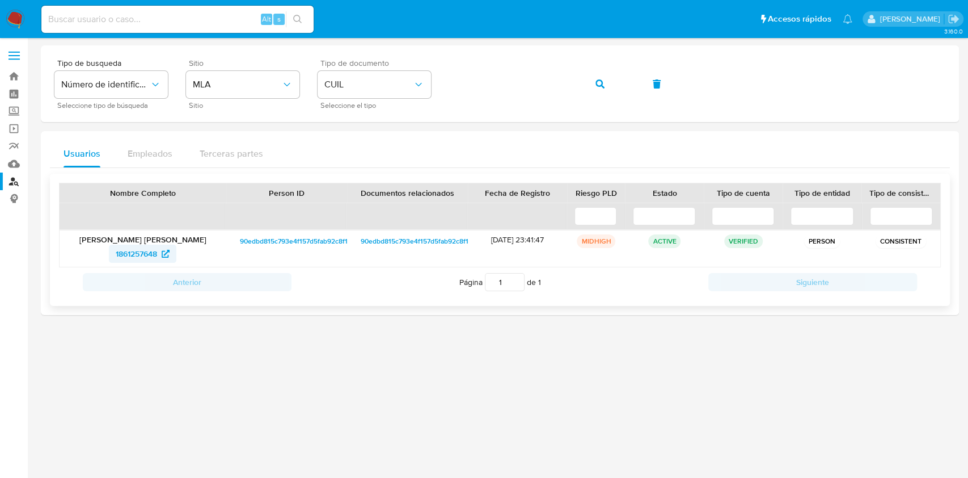
click at [150, 251] on span "1861257648" at bounding box center [136, 254] width 41 height 18
click at [612, 83] on button "button" at bounding box center [600, 83] width 39 height 27
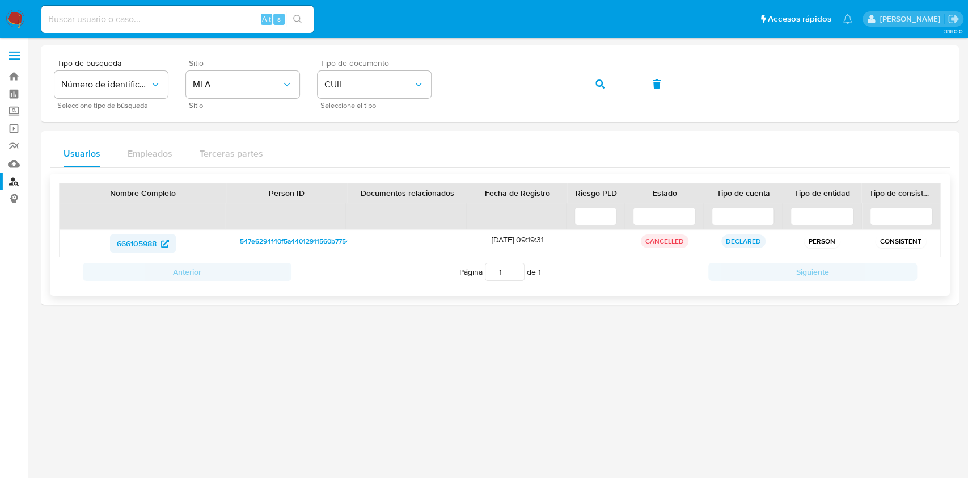
click at [160, 245] on span "666105988" at bounding box center [143, 243] width 52 height 18
click at [610, 82] on button "button" at bounding box center [600, 83] width 39 height 27
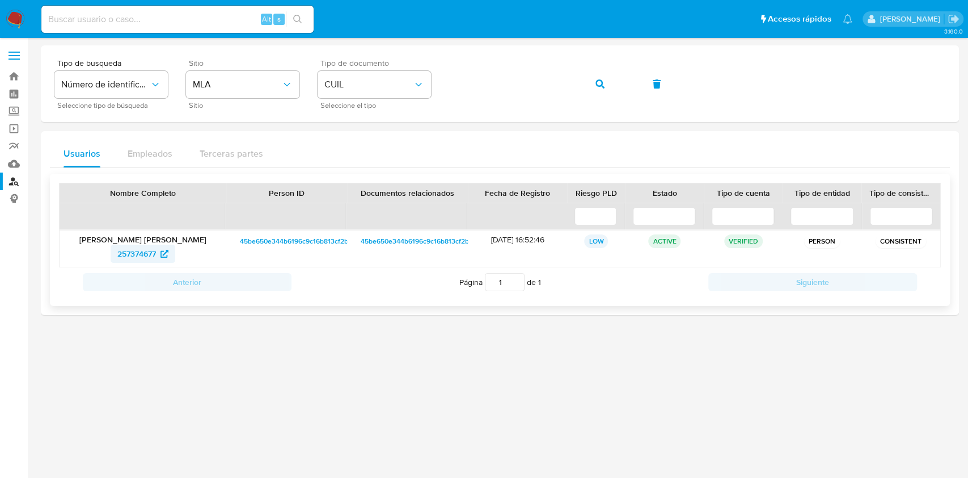
click at [129, 256] on span "257374677" at bounding box center [136, 254] width 39 height 18
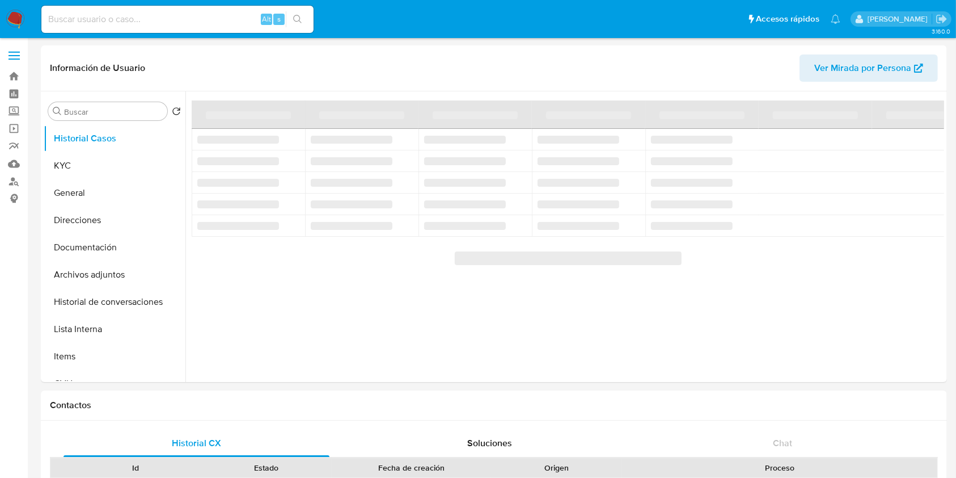
select select "10"
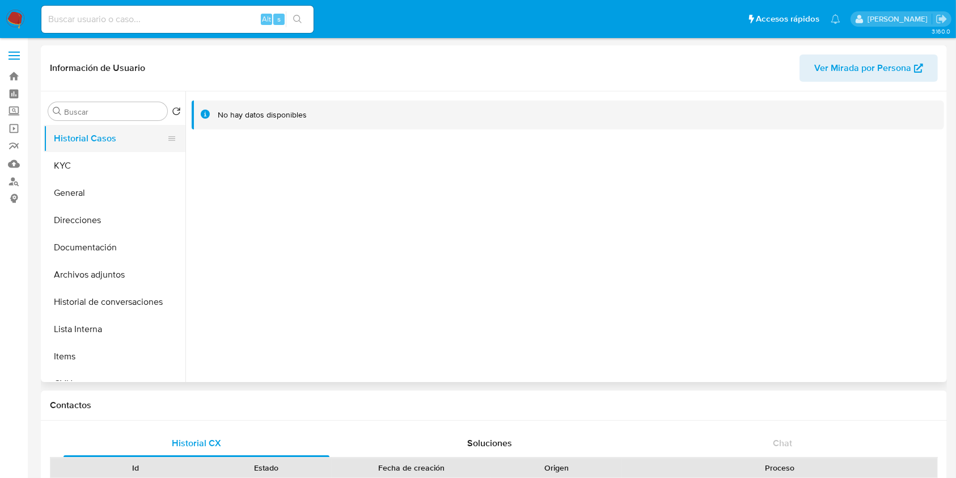
click at [113, 150] on button "Historial Casos" at bounding box center [110, 138] width 133 height 27
click at [119, 156] on button "KYC" at bounding box center [110, 165] width 133 height 27
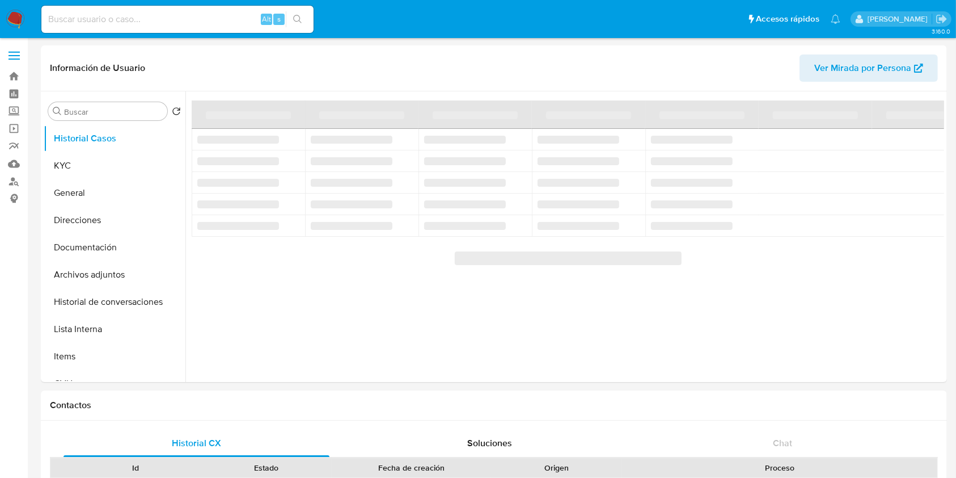
select select "10"
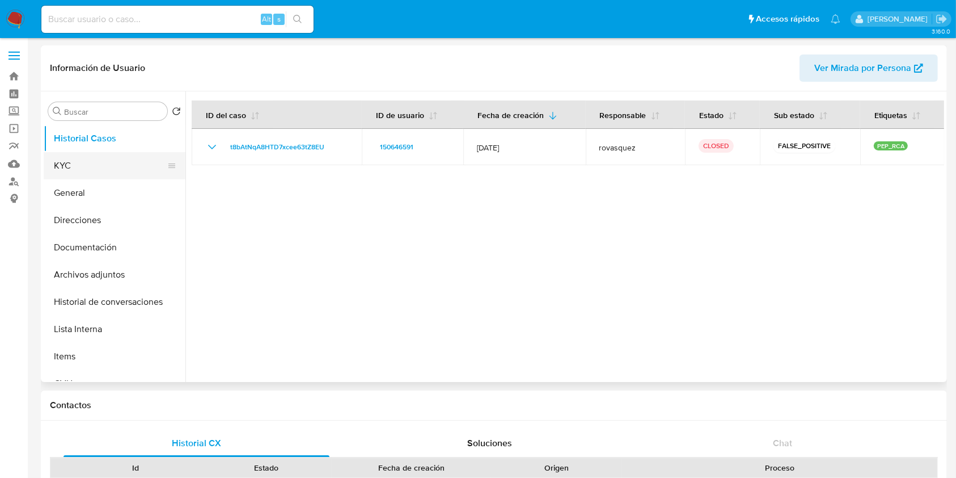
click at [100, 154] on button "KYC" at bounding box center [110, 165] width 133 height 27
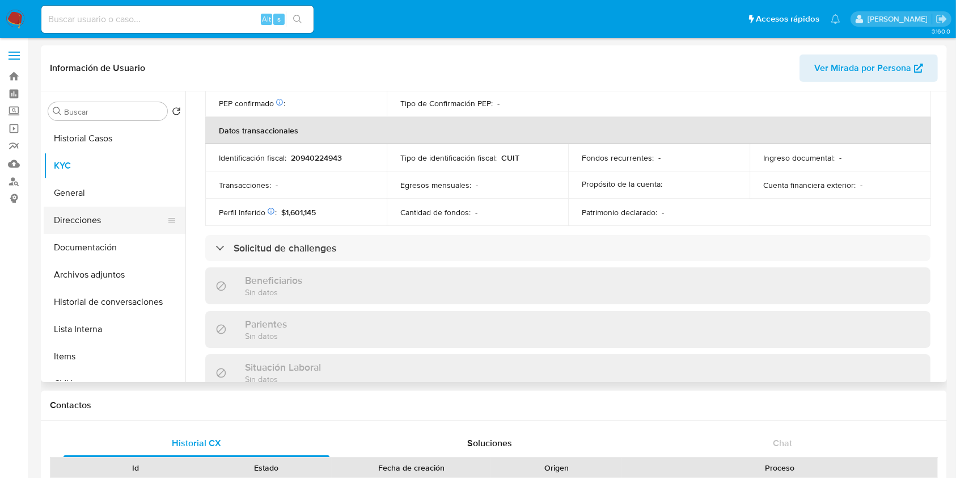
scroll to position [586, 0]
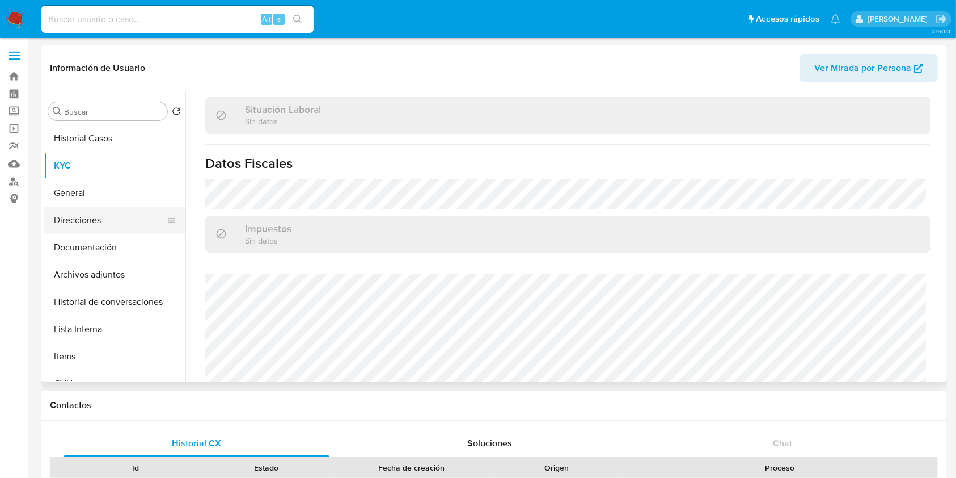
click at [107, 214] on button "Direcciones" at bounding box center [110, 219] width 133 height 27
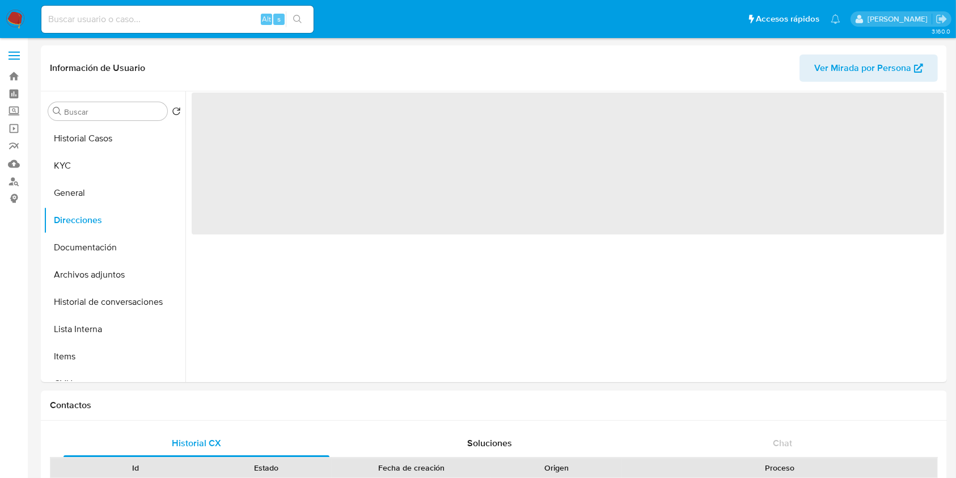
scroll to position [0, 0]
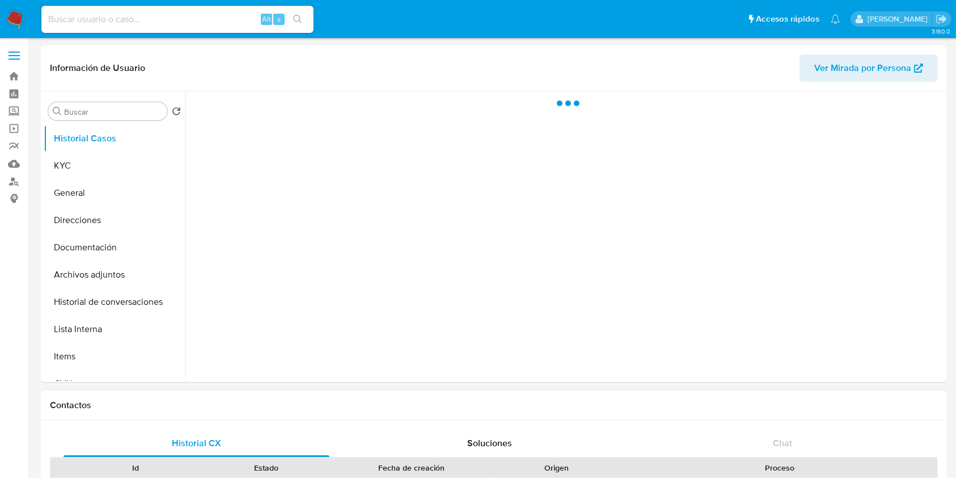
select select "10"
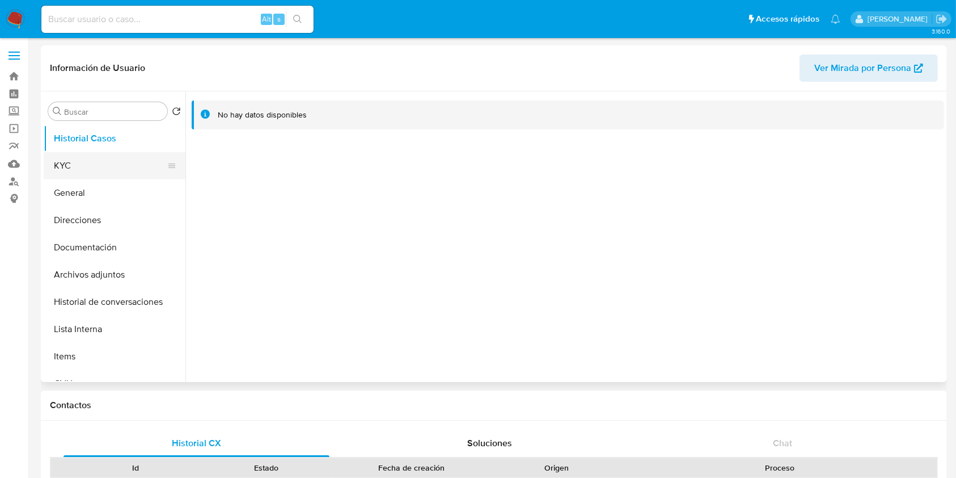
click at [81, 152] on button "KYC" at bounding box center [110, 165] width 133 height 27
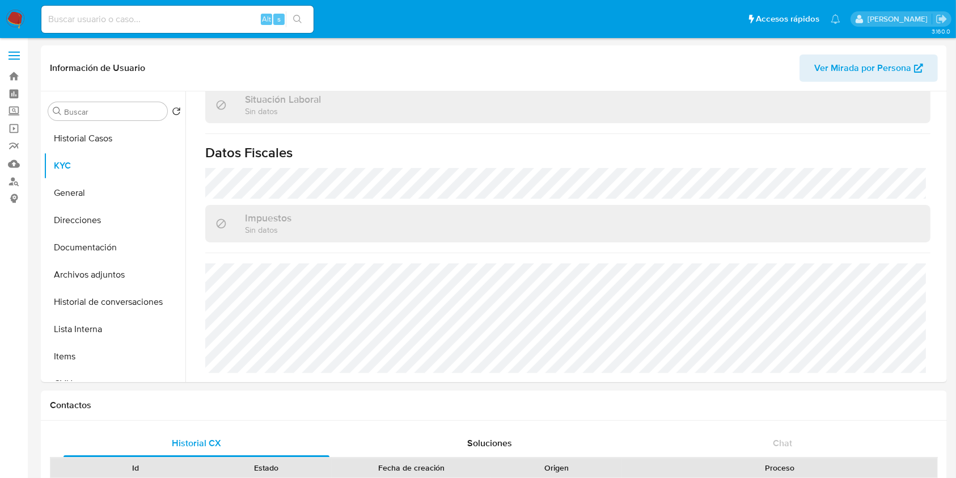
scroll to position [597, 0]
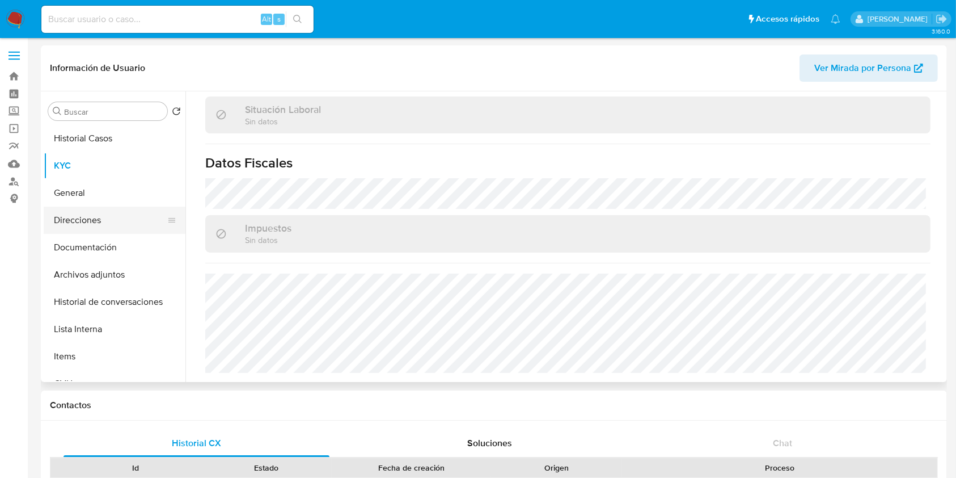
click at [93, 222] on button "Direcciones" at bounding box center [110, 219] width 133 height 27
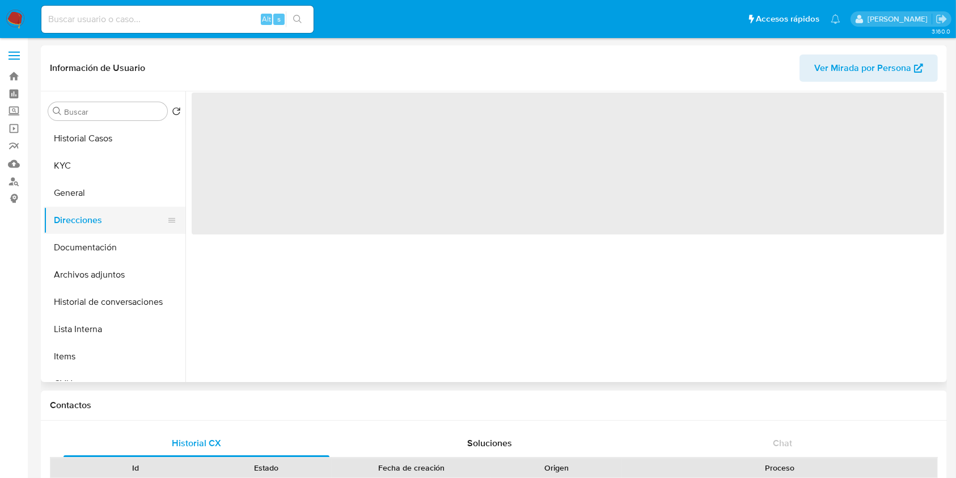
scroll to position [0, 0]
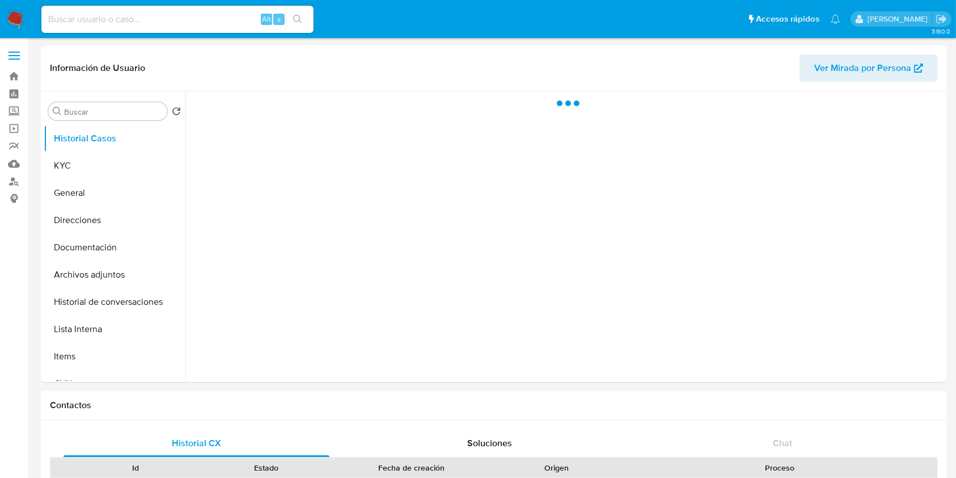
select select "10"
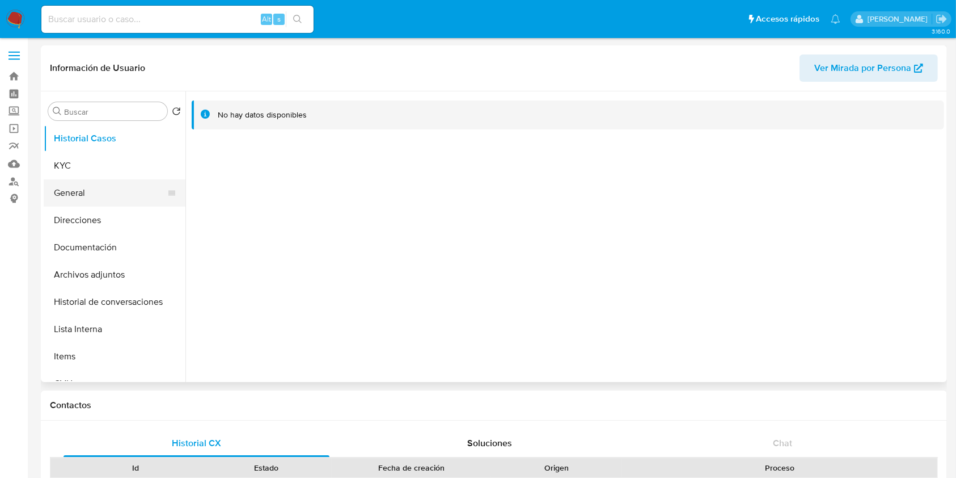
drag, startPoint x: 65, startPoint y: 163, endPoint x: 176, endPoint y: 187, distance: 113.8
click at [65, 162] on button "KYC" at bounding box center [115, 165] width 142 height 27
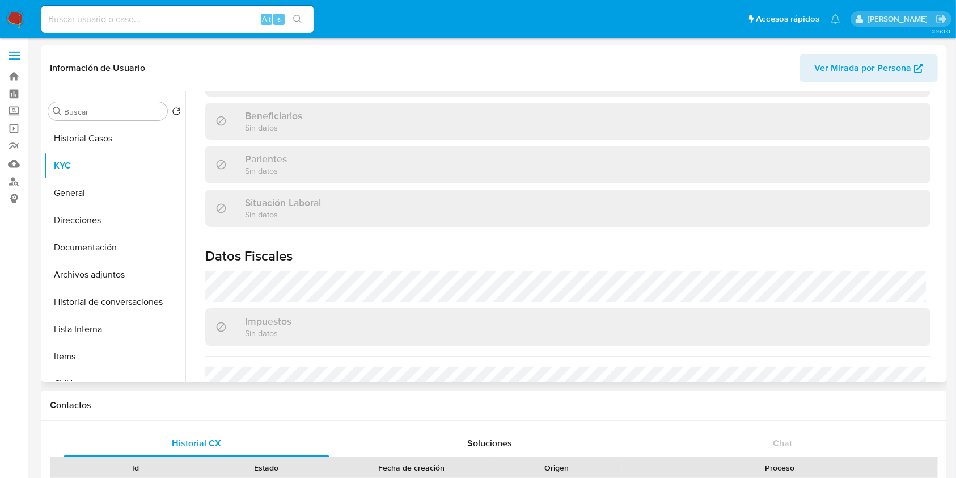
scroll to position [290, 0]
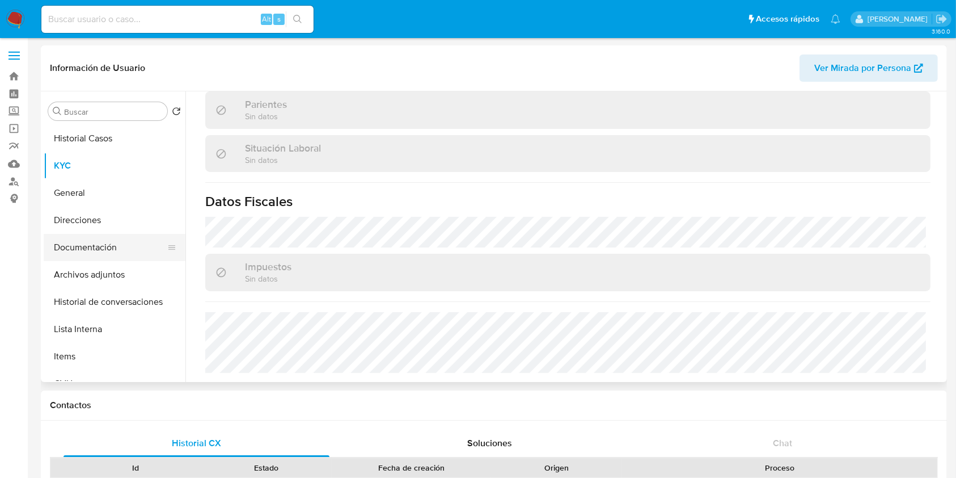
click at [94, 248] on button "Documentación" at bounding box center [110, 247] width 133 height 27
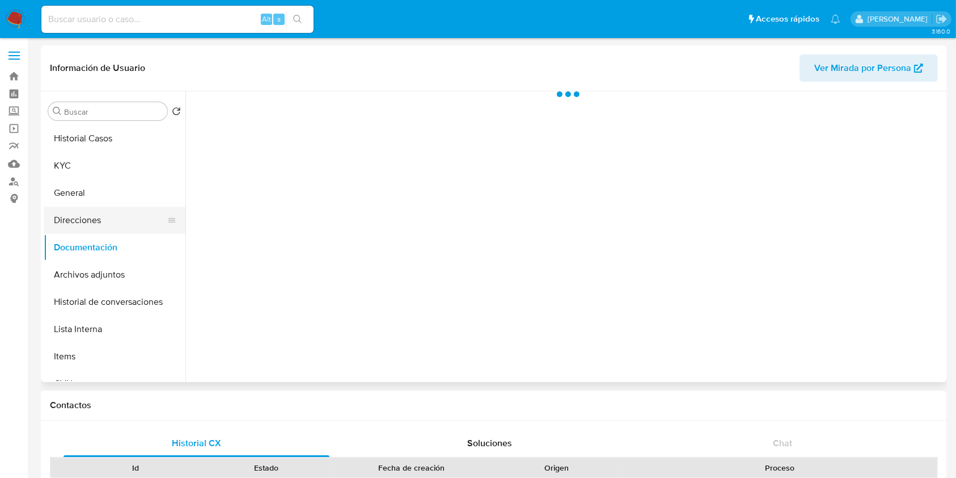
scroll to position [0, 0]
click at [88, 221] on button "Direcciones" at bounding box center [110, 219] width 133 height 27
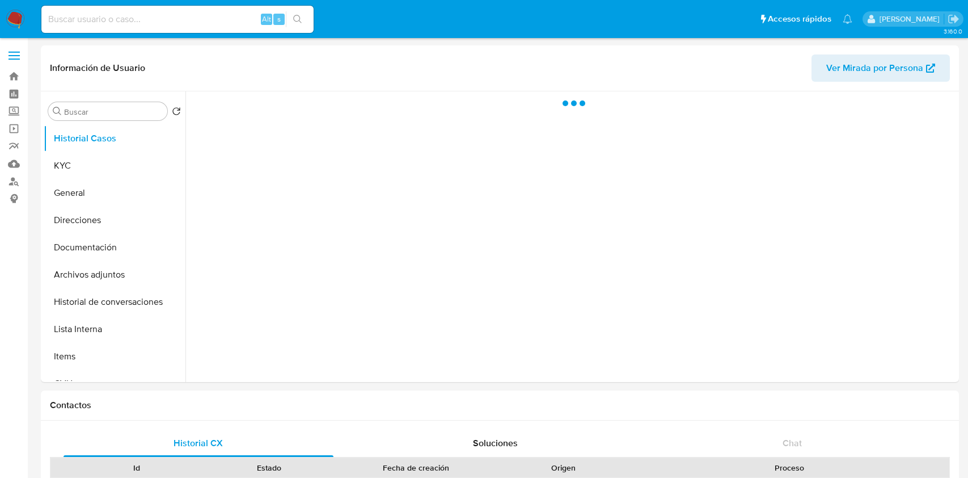
select select "10"
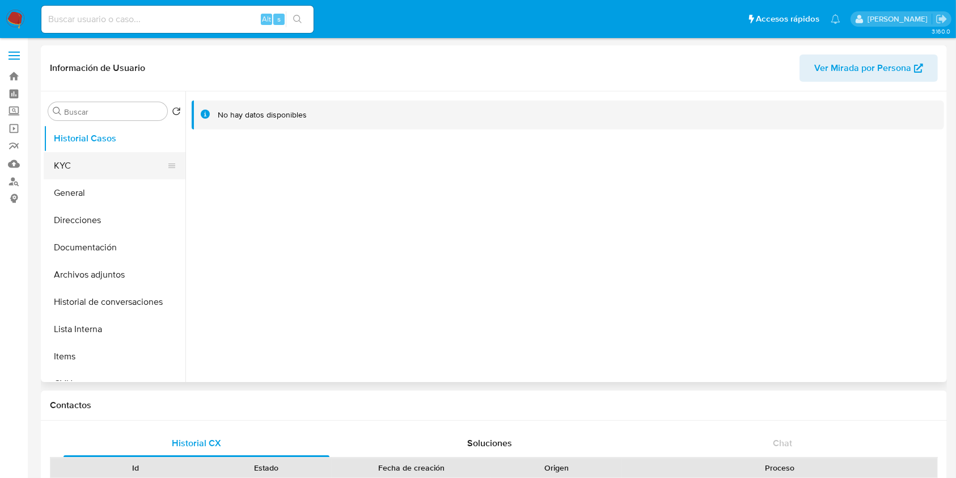
click at [120, 169] on button "KYC" at bounding box center [110, 165] width 133 height 27
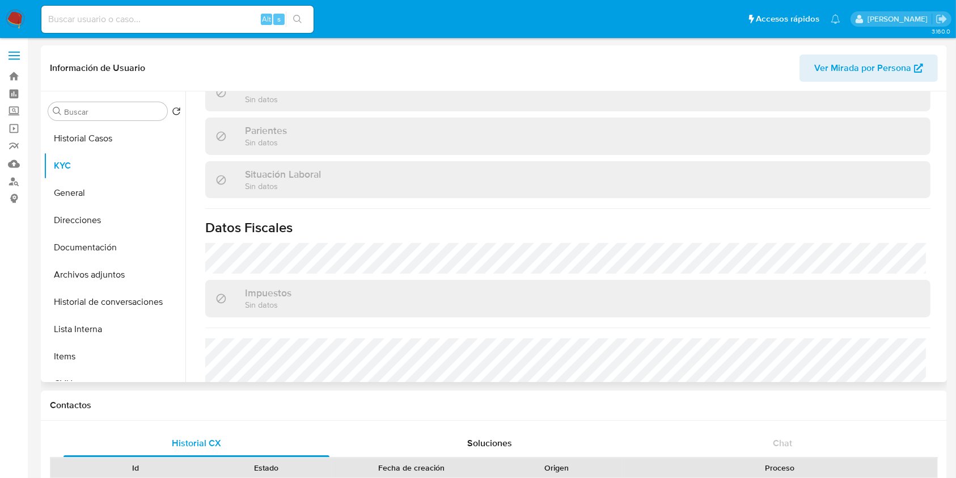
scroll to position [340, 0]
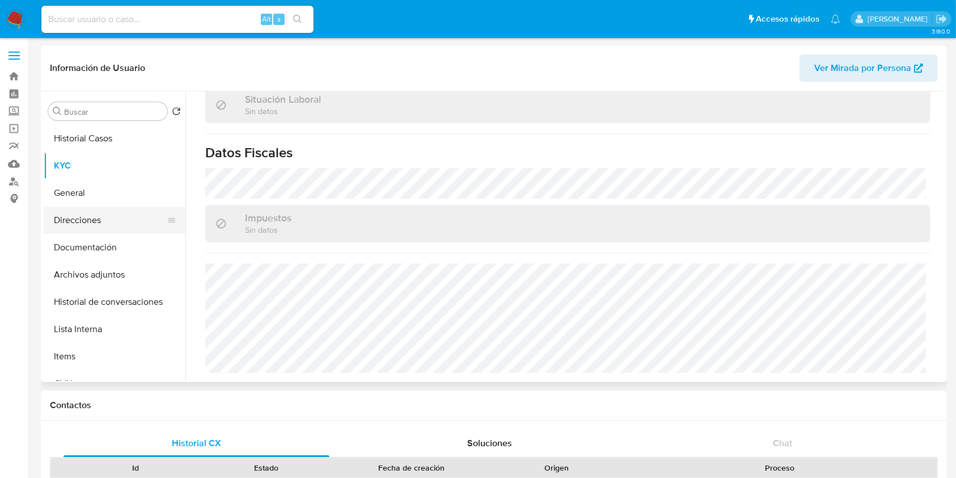
click at [107, 213] on button "Direcciones" at bounding box center [110, 219] width 133 height 27
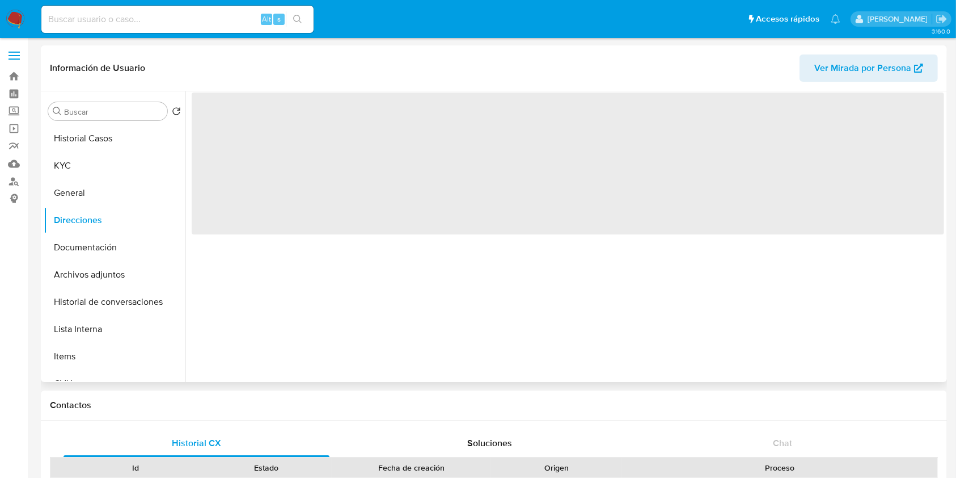
scroll to position [0, 0]
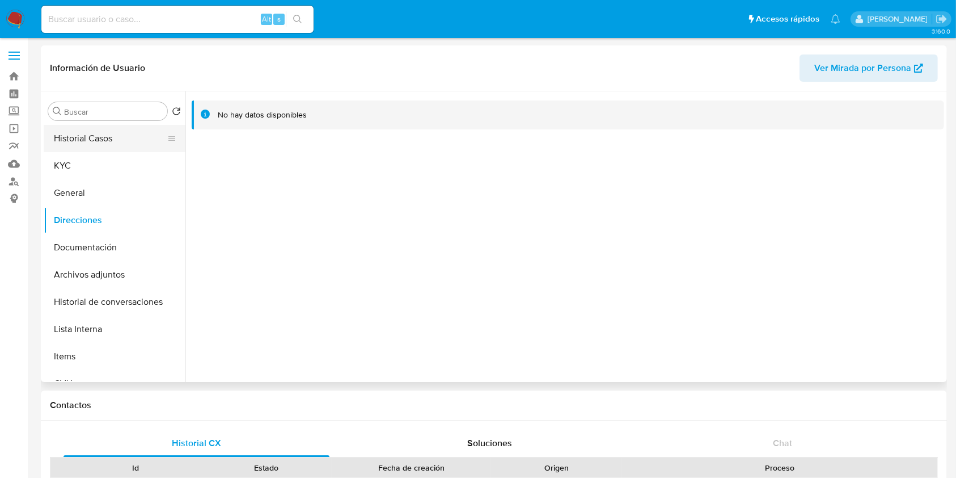
click at [84, 141] on button "Historial Casos" at bounding box center [110, 138] width 133 height 27
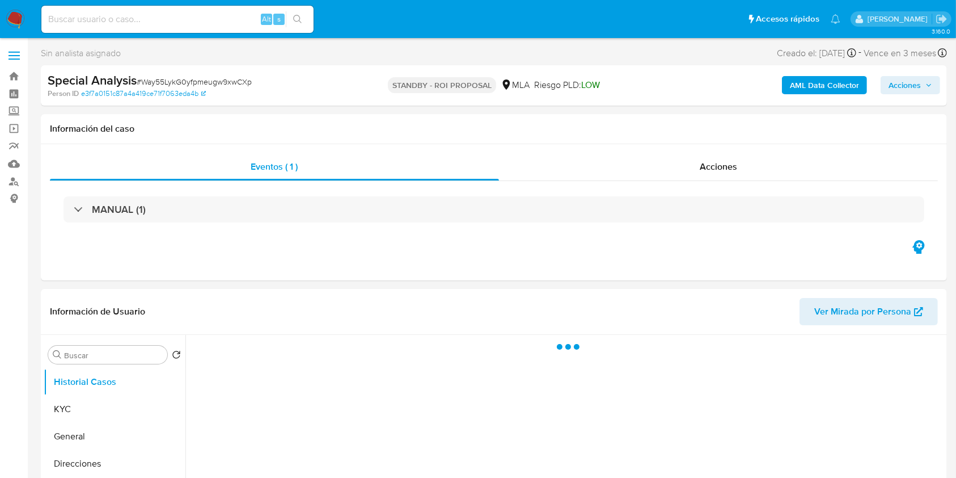
select select "10"
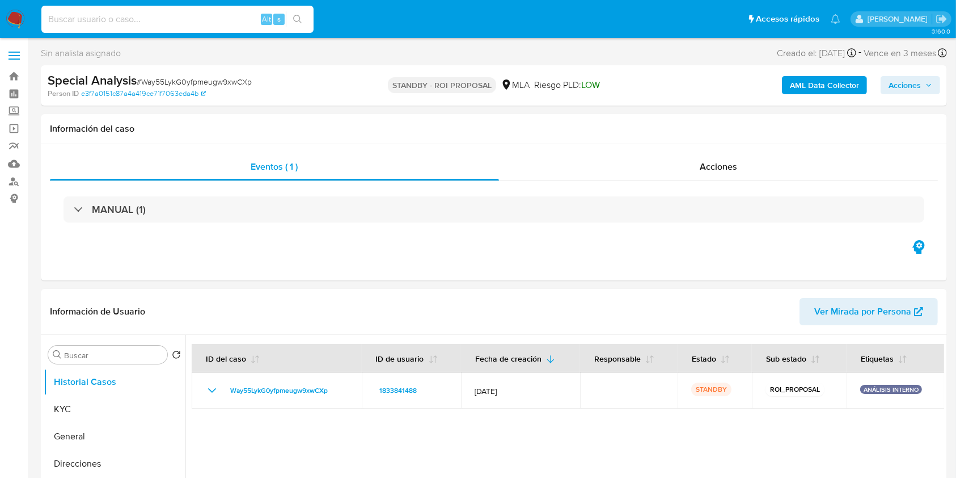
click at [192, 19] on input at bounding box center [177, 19] width 272 height 15
paste input "cQYQtChd5rVwrZCKfqPA1Uq9"
type input "cQYQtChd5rVwrZCKfqPA1Uq9"
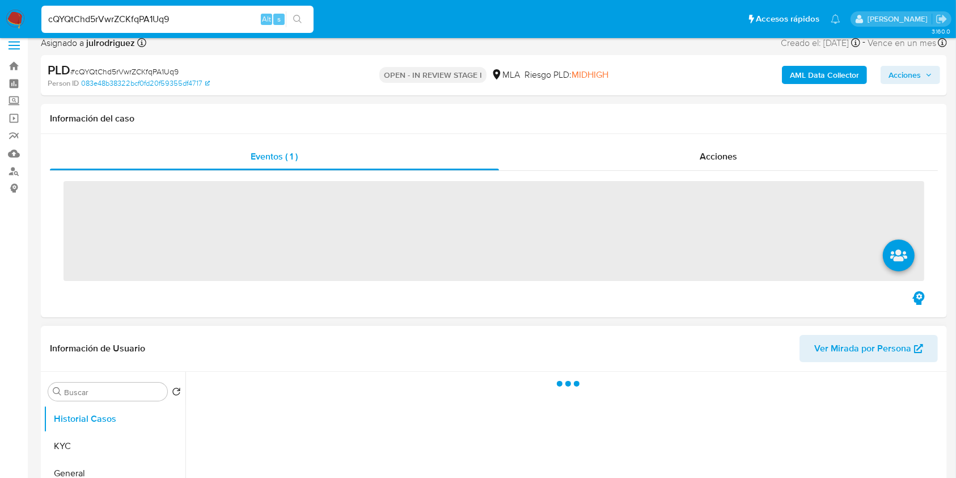
scroll to position [75, 0]
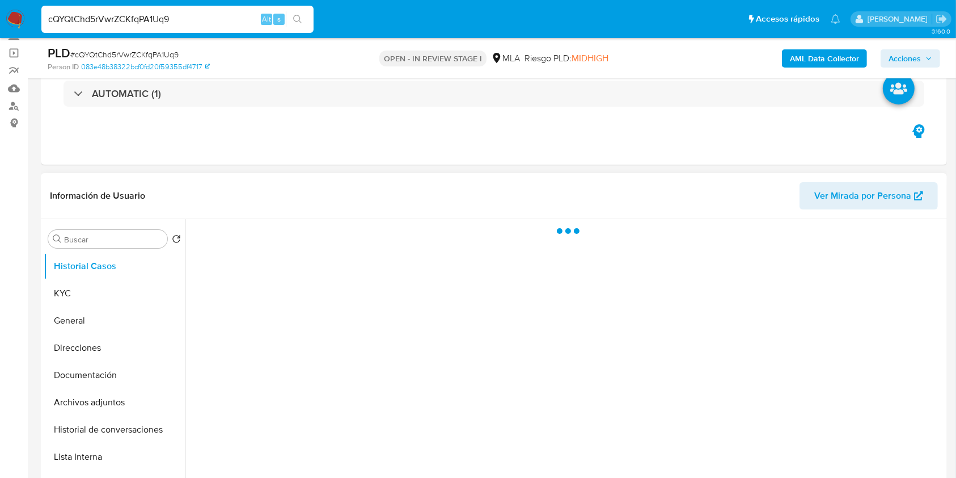
select select "10"
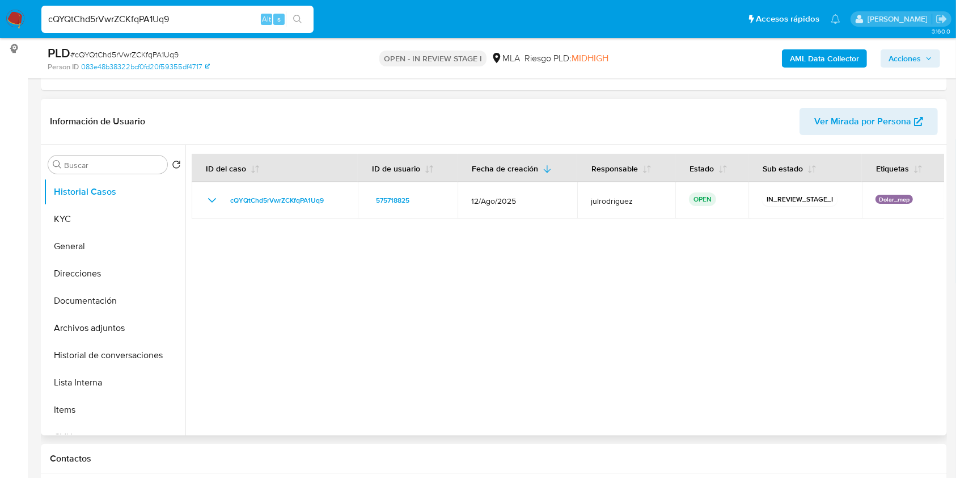
scroll to position [227, 0]
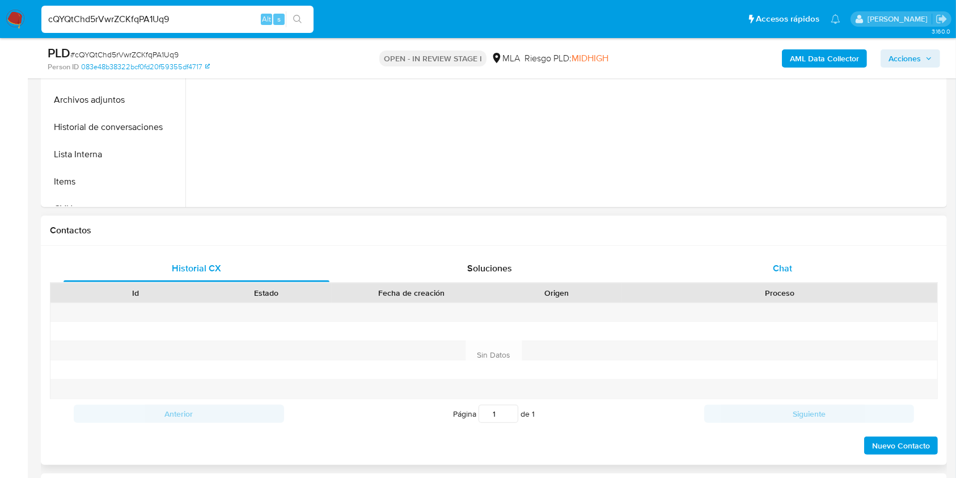
click at [787, 263] on span "Chat" at bounding box center [782, 268] width 19 height 13
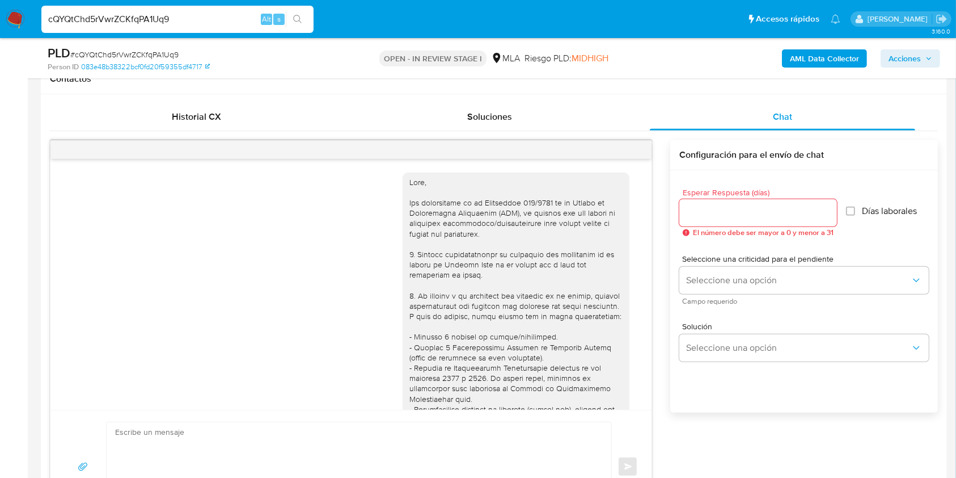
scroll to position [972, 0]
